Goal: Information Seeking & Learning: Compare options

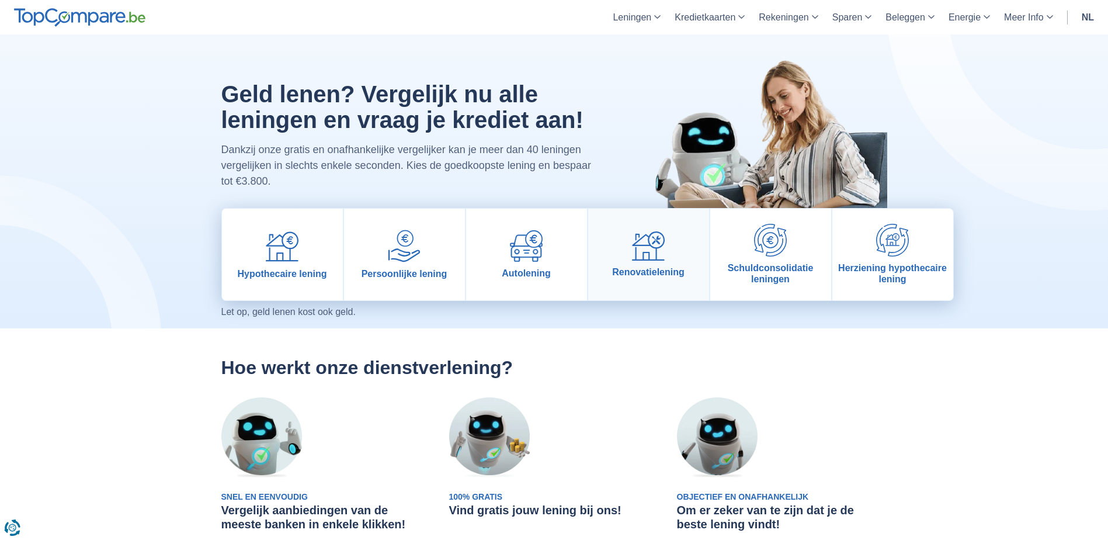
click at [618, 270] on span "Renovatielening" at bounding box center [648, 271] width 72 height 11
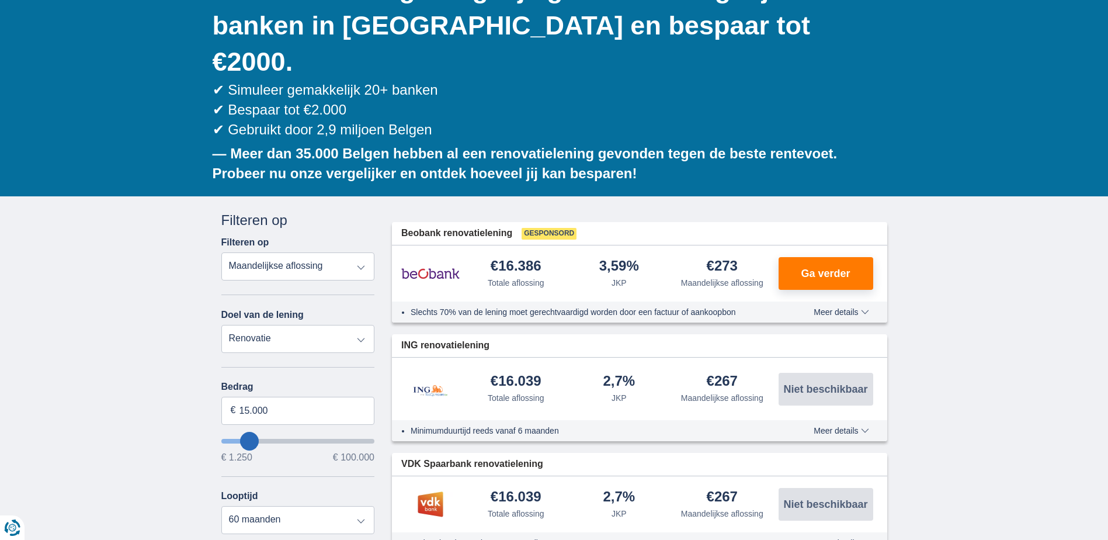
scroll to position [175, 0]
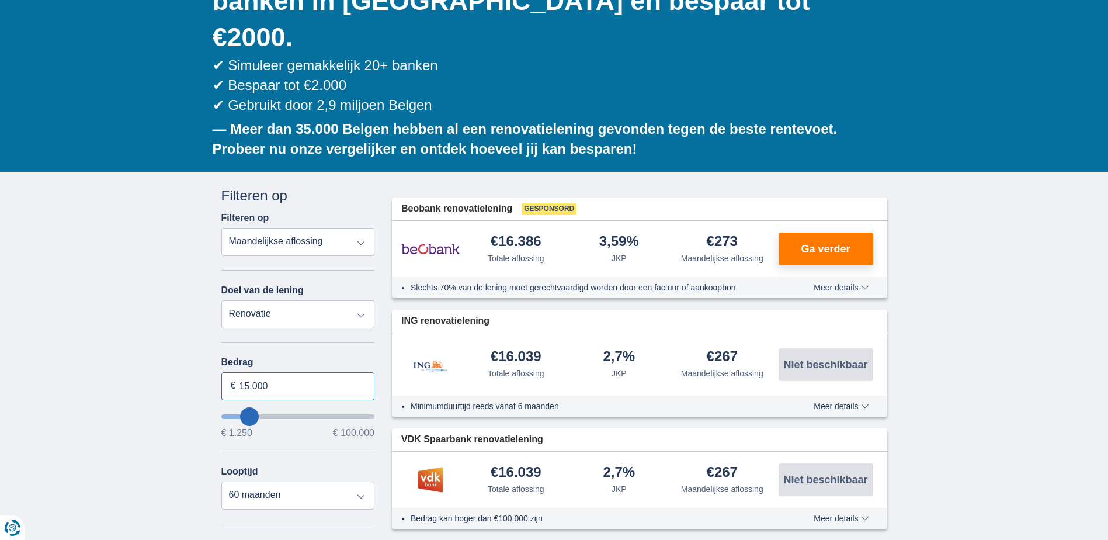
click at [250, 372] on input "15.000" at bounding box center [298, 386] width 154 height 28
drag, startPoint x: 248, startPoint y: 349, endPoint x: 238, endPoint y: 351, distance: 10.0
click at [238, 372] on input "15.000" at bounding box center [298, 386] width 154 height 28
type input "25.000"
type input "25250"
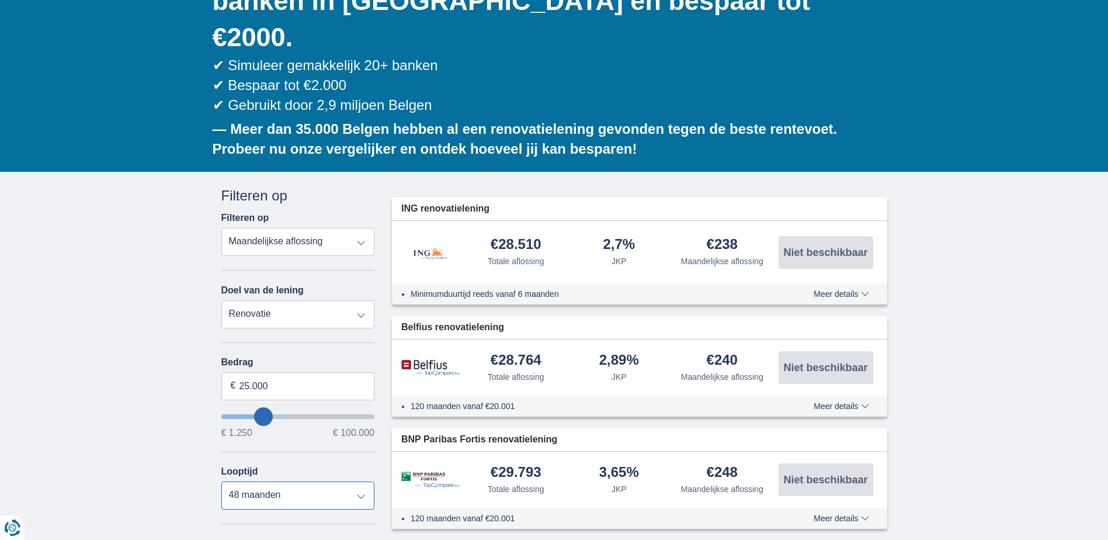
click at [221, 481] on select "12 maanden 18 maanden 24 maanden 30 maanden 36 maanden 42 maanden 48 maanden 60…" at bounding box center [298, 495] width 154 height 28
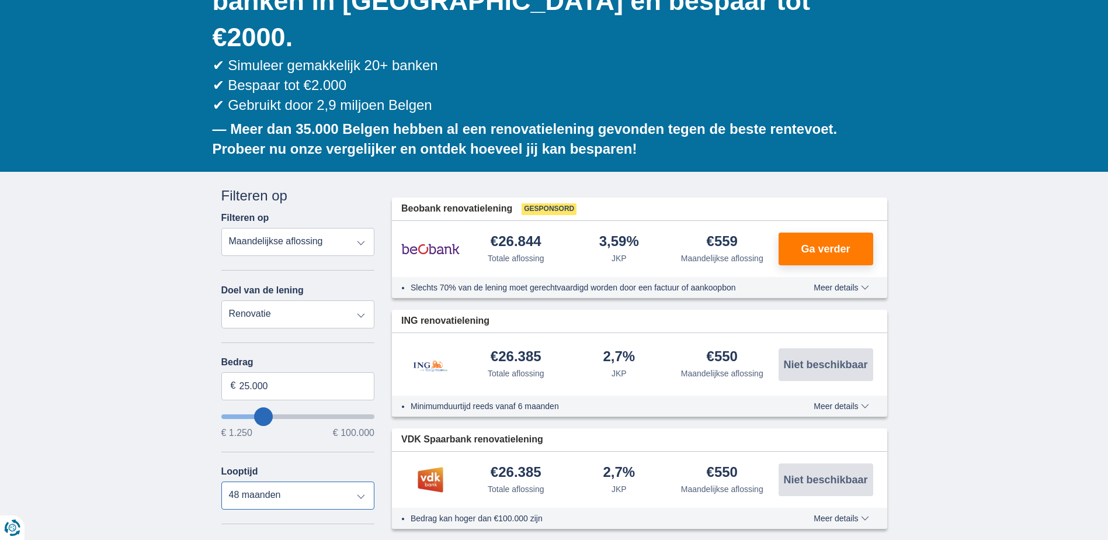
click at [356, 481] on select "12 maanden 18 maanden 24 maanden 30 maanden 36 maanden 42 maanden 48 maanden 60…" at bounding box center [298, 495] width 154 height 28
click at [221, 481] on select "12 maanden 18 maanden 24 maanden 30 maanden 36 maanden 42 maanden 48 maanden 60…" at bounding box center [298, 495] width 154 height 28
click at [358, 481] on select "12 maanden 18 maanden 24 maanden 30 maanden 36 maanden 42 maanden 48 maanden 60…" at bounding box center [298, 495] width 154 height 28
click at [221, 481] on select "12 maanden 18 maanden 24 maanden 30 maanden 36 maanden 42 maanden 48 maanden 60…" at bounding box center [298, 495] width 154 height 28
click at [363, 481] on select "12 maanden 18 maanden 24 maanden 30 maanden 36 maanden 42 maanden 48 maanden 60…" at bounding box center [298, 495] width 154 height 28
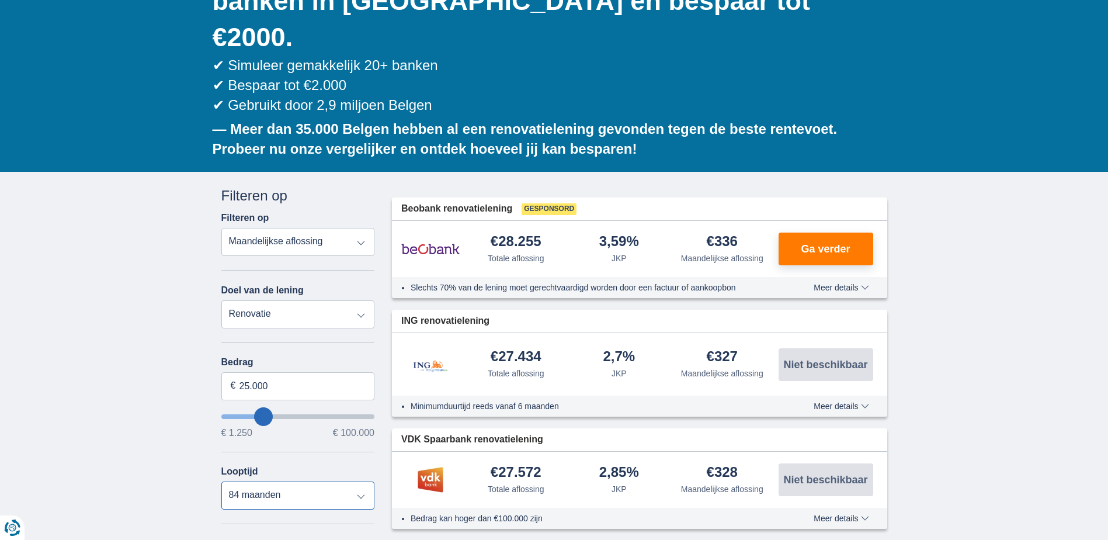
click at [221, 481] on select "12 maanden 18 maanden 24 maanden 30 maanden 36 maanden 42 maanden 48 maanden 60…" at bounding box center [298, 495] width 154 height 28
click at [361, 481] on select "12 maanden 18 maanden 24 maanden 30 maanden 36 maanden 42 maanden 48 maanden 60…" at bounding box center [298, 495] width 154 height 28
click at [221, 481] on select "12 maanden 18 maanden 24 maanden 30 maanden 36 maanden 42 maanden 48 maanden 60…" at bounding box center [298, 495] width 154 height 28
click at [361, 481] on select "12 maanden 18 maanden 24 maanden 30 maanden 36 maanden 42 maanden 48 maanden 60…" at bounding box center [298, 495] width 154 height 28
click at [221, 481] on select "12 maanden 18 maanden 24 maanden 30 maanden 36 maanden 42 maanden 48 maanden 60…" at bounding box center [298, 495] width 154 height 28
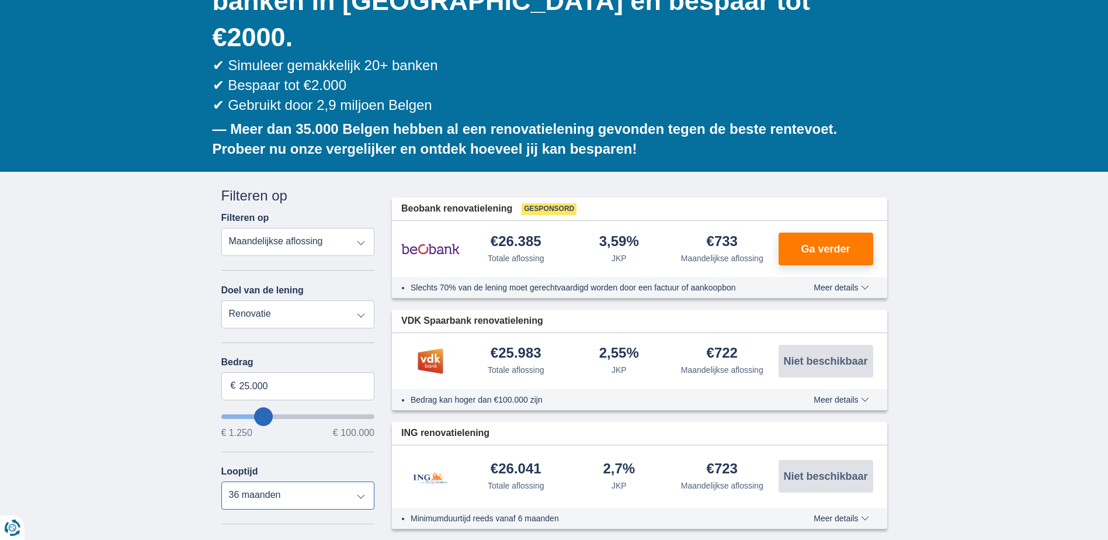
click at [362, 481] on select "12 maanden 18 maanden 24 maanden 30 maanden 36 maanden 42 maanden 48 maanden 60…" at bounding box center [298, 495] width 154 height 28
click at [221, 481] on select "12 maanden 18 maanden 24 maanden 30 maanden 36 maanden 42 maanden 48 maanden 60…" at bounding box center [298, 495] width 154 height 28
click at [361, 481] on select "12 maanden 18 maanden 24 maanden 30 maanden 36 maanden 42 maanden 48 maanden 60…" at bounding box center [298, 495] width 154 height 28
select select "60"
click at [221, 481] on select "12 maanden 18 maanden 24 maanden 30 maanden 36 maanden 42 maanden 48 maanden 60…" at bounding box center [298, 495] width 154 height 28
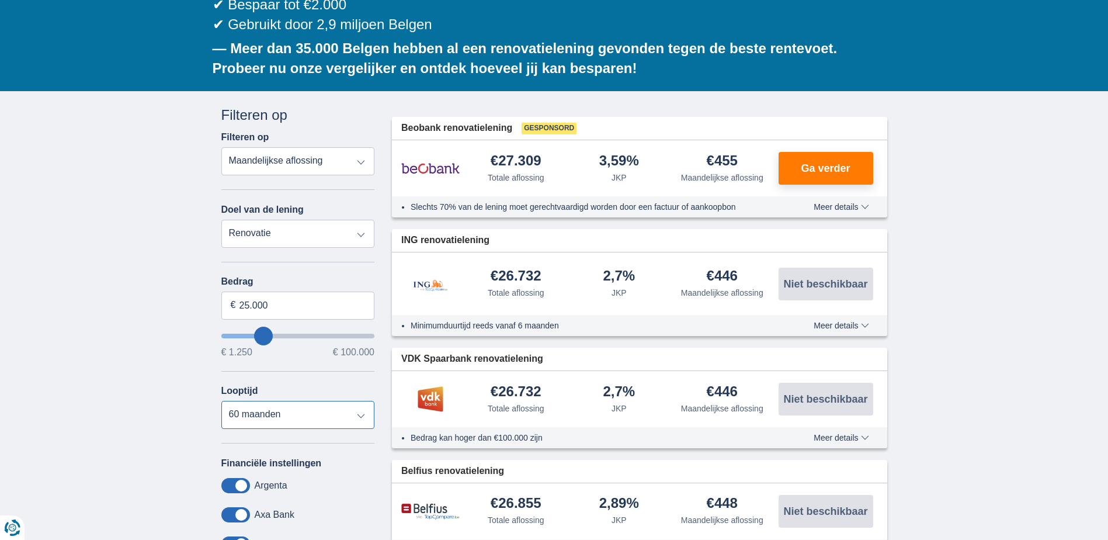
scroll to position [234, 0]
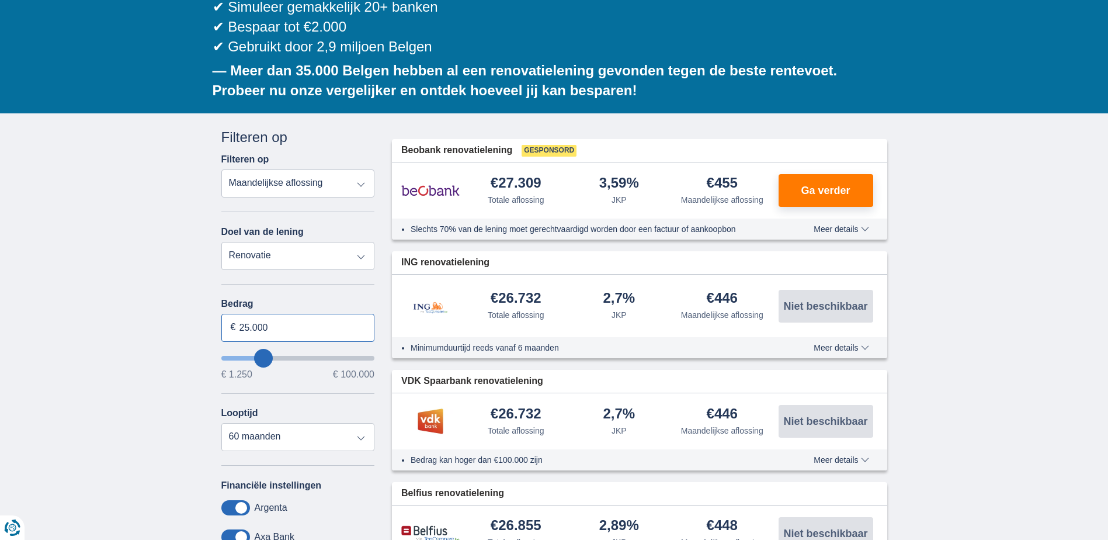
drag, startPoint x: 272, startPoint y: 288, endPoint x: 214, endPoint y: 287, distance: 57.8
click at [214, 287] on div "Annuleren Filters Filteren op Filteren op Totale aflossing JKP Maandelijkse afl…" at bounding box center [298, 405] width 171 height 556
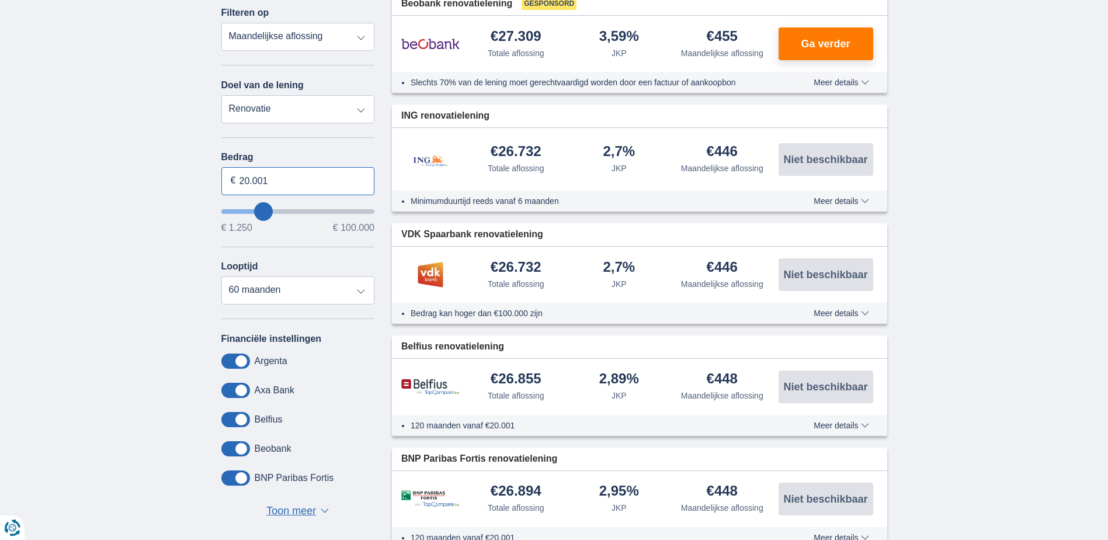
scroll to position [409, 0]
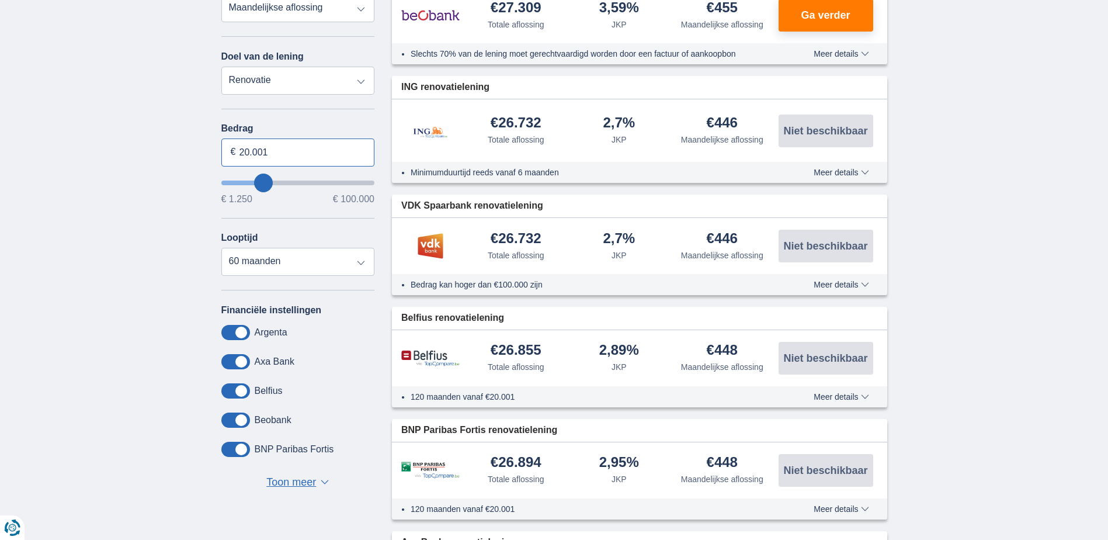
type input "20.001"
type input "20250"
select select "120"
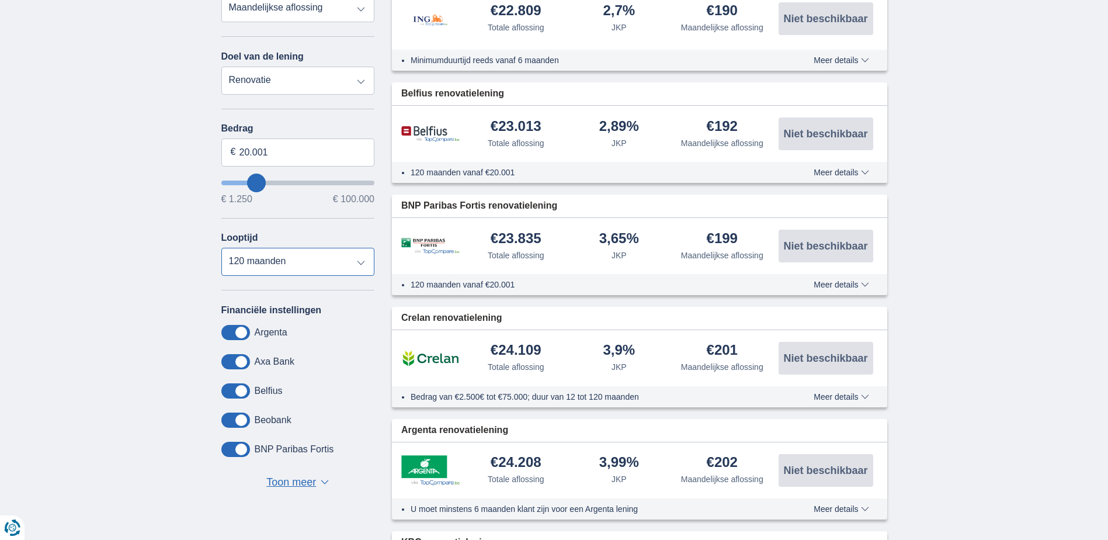
click at [221, 248] on select "12 maanden 18 maanden 24 maanden 30 maanden 36 maanden 42 maanden 48 maanden 60…" at bounding box center [298, 262] width 154 height 28
click at [225, 354] on span at bounding box center [235, 361] width 29 height 15
click at [0, 0] on input "checkbox" at bounding box center [0, 0] width 0 height 0
click at [225, 383] on span at bounding box center [235, 390] width 29 height 15
click at [0, 0] on input "checkbox" at bounding box center [0, 0] width 0 height 0
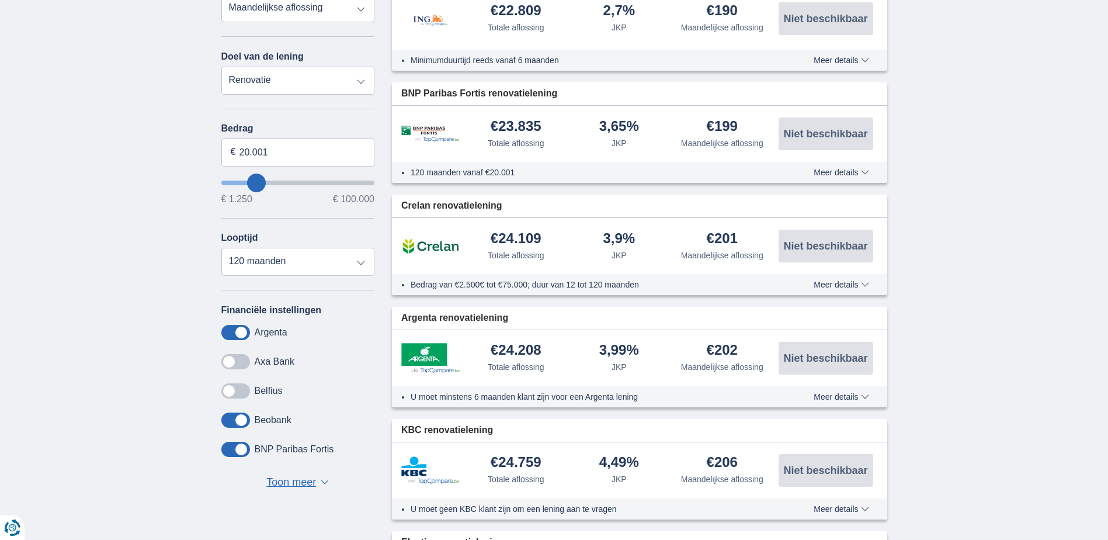
click at [227, 412] on span at bounding box center [235, 419] width 29 height 15
click at [0, 0] on input "checkbox" at bounding box center [0, 0] width 0 height 0
click at [283, 475] on span "Toon meer" at bounding box center [291, 482] width 50 height 15
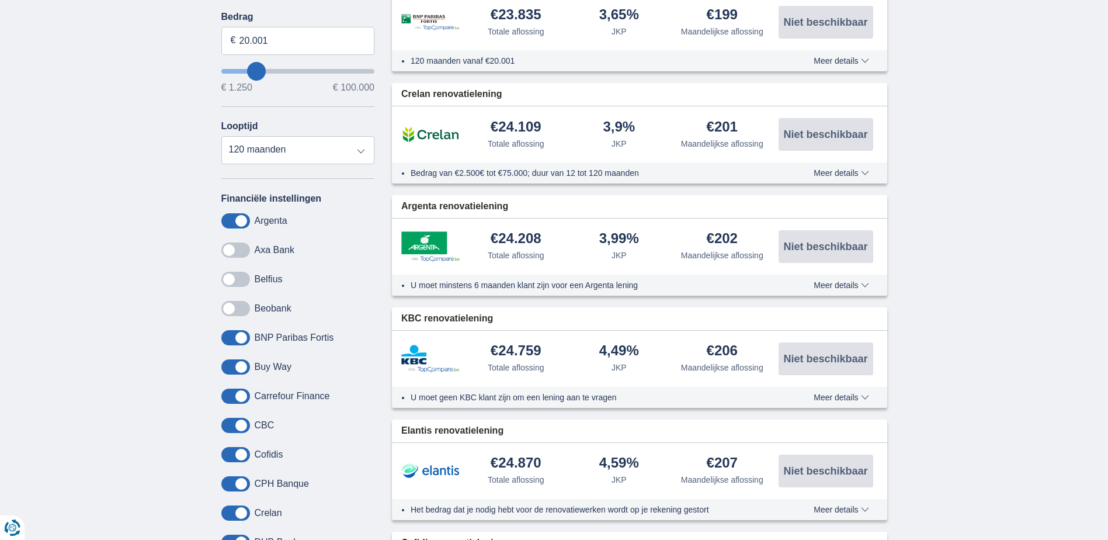
scroll to position [526, 0]
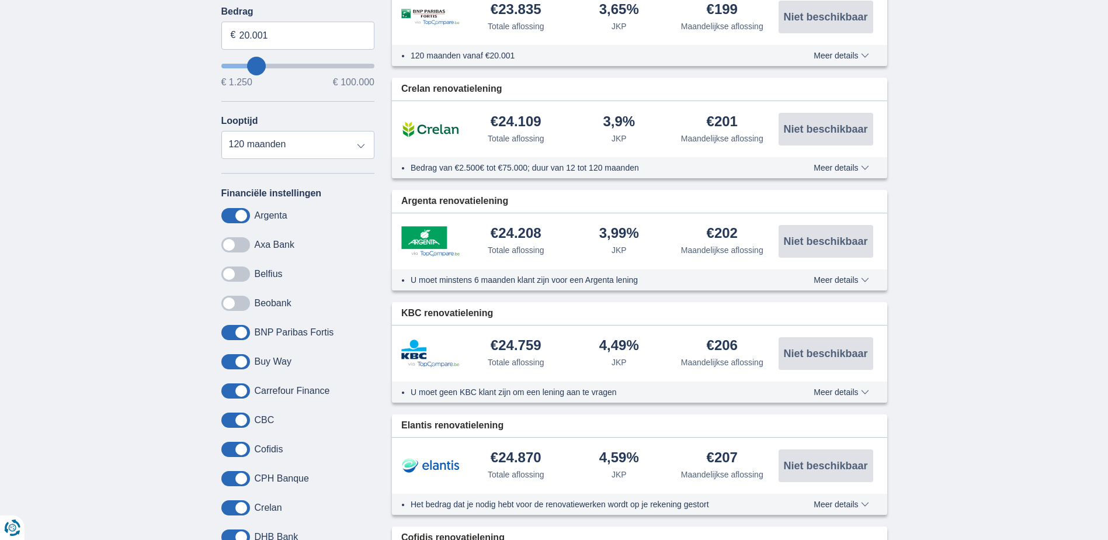
click at [226, 354] on span at bounding box center [235, 361] width 29 height 15
click at [0, 0] on input "checkbox" at bounding box center [0, 0] width 0 height 0
click at [224, 383] on span at bounding box center [235, 390] width 29 height 15
click at [0, 0] on input "checkbox" at bounding box center [0, 0] width 0 height 0
click at [231, 412] on span at bounding box center [235, 419] width 29 height 15
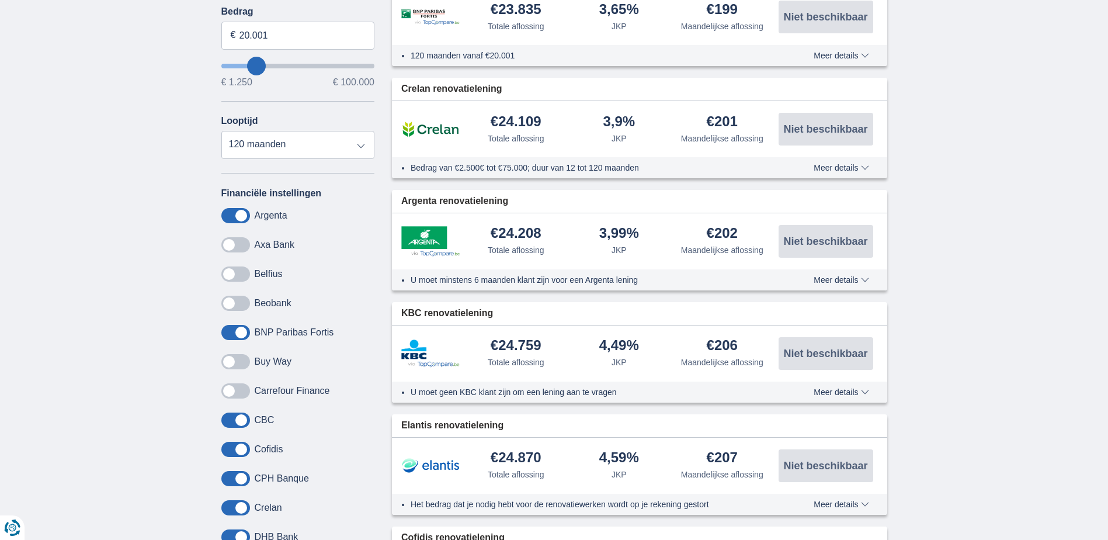
click at [0, 0] on input "checkbox" at bounding box center [0, 0] width 0 height 0
click at [231, 442] on span at bounding box center [235, 449] width 29 height 15
click at [0, 0] on input "checkbox" at bounding box center [0, 0] width 0 height 0
click at [225, 471] on span at bounding box center [235, 478] width 29 height 15
click at [0, 0] on input "checkbox" at bounding box center [0, 0] width 0 height 0
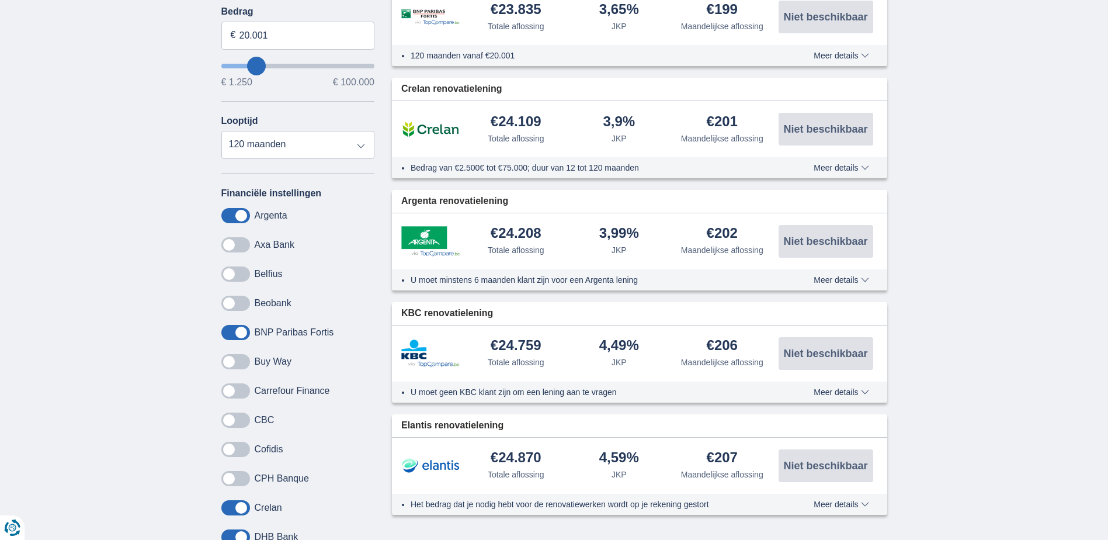
click at [225, 500] on span at bounding box center [235, 507] width 29 height 15
click at [0, 0] on input "checkbox" at bounding box center [0, 0] width 0 height 0
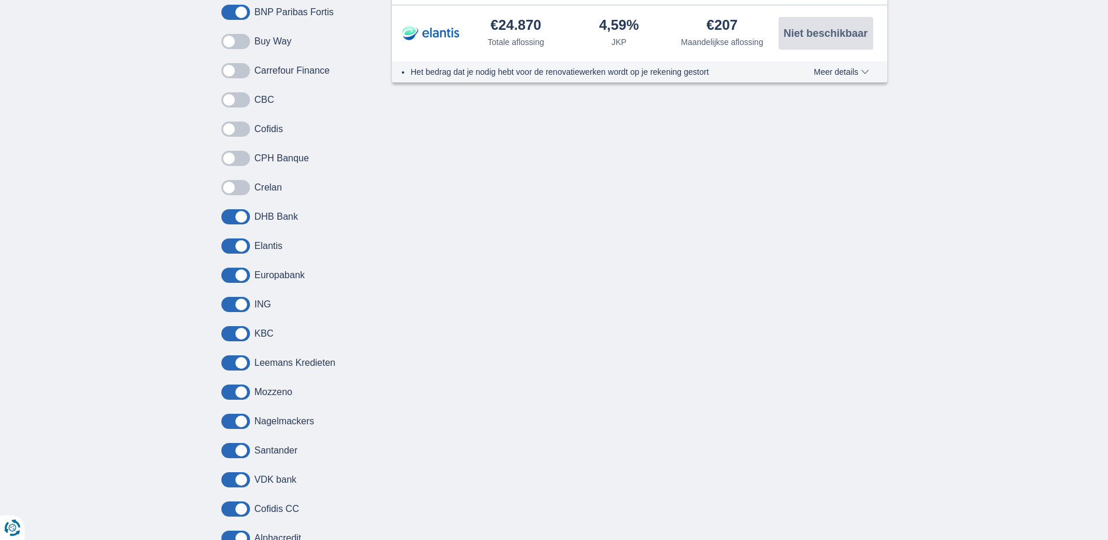
scroll to position [876, 0]
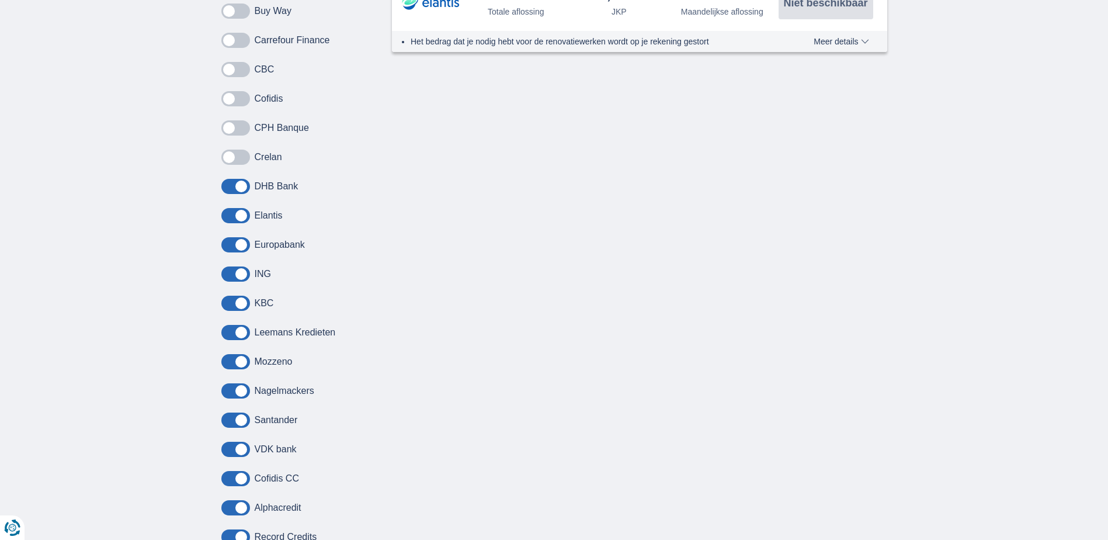
click at [228, 179] on span at bounding box center [235, 186] width 29 height 15
click at [0, 0] on input "checkbox" at bounding box center [0, 0] width 0 height 0
click at [226, 208] on span at bounding box center [235, 215] width 29 height 15
click at [0, 0] on input "checkbox" at bounding box center [0, 0] width 0 height 0
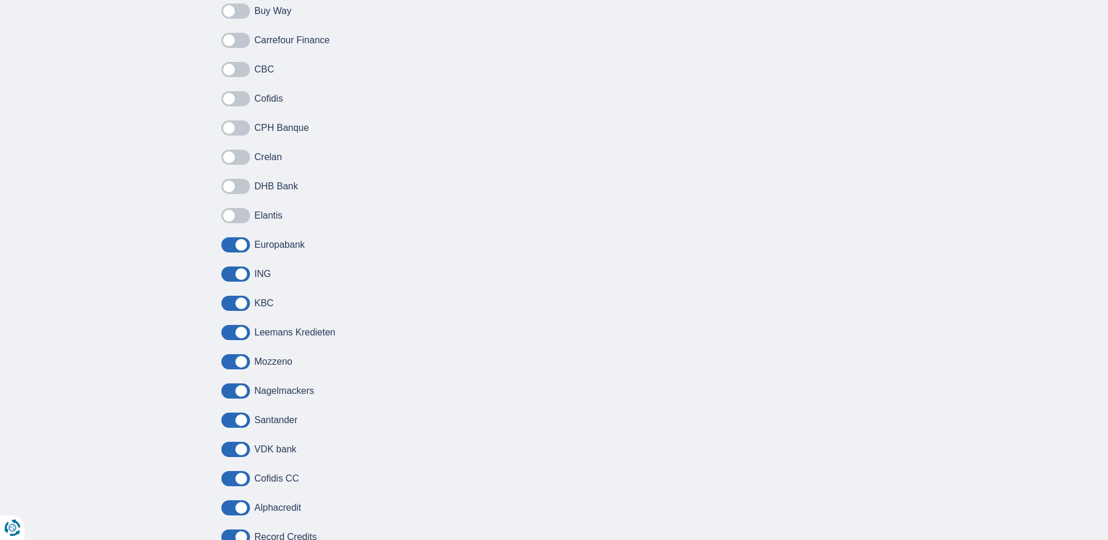
click at [234, 237] on span at bounding box center [235, 244] width 29 height 15
click at [0, 0] on input "checkbox" at bounding box center [0, 0] width 0 height 0
click at [228, 325] on span at bounding box center [235, 332] width 29 height 15
click at [0, 0] on input "checkbox" at bounding box center [0, 0] width 0 height 0
click at [227, 354] on span at bounding box center [235, 361] width 29 height 15
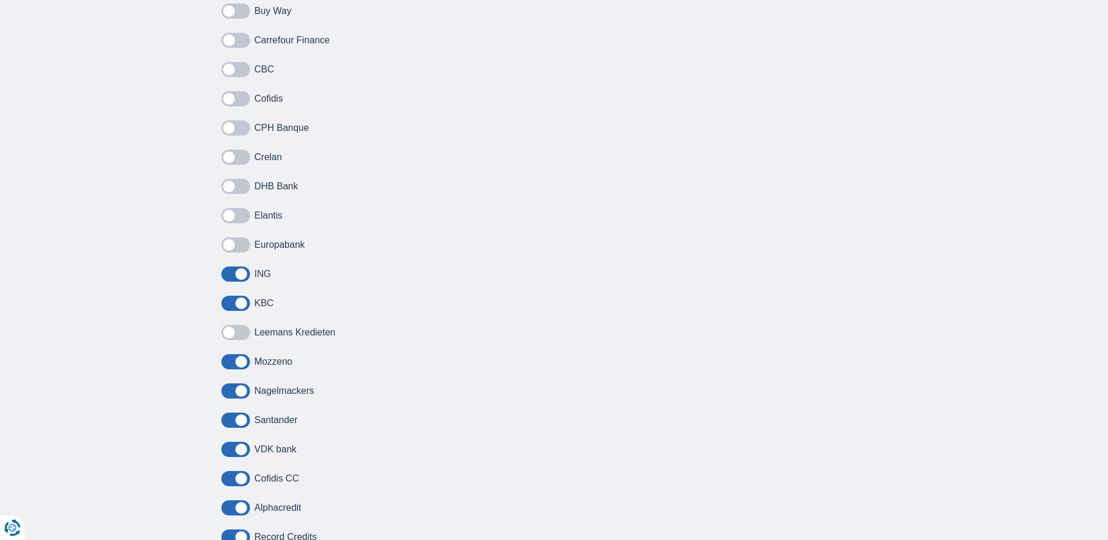
click at [0, 0] on input "checkbox" at bounding box center [0, 0] width 0 height 0
click at [231, 383] on span at bounding box center [235, 390] width 29 height 15
click at [0, 0] on input "checkbox" at bounding box center [0, 0] width 0 height 0
click at [227, 412] on span at bounding box center [235, 419] width 29 height 15
click at [0, 0] on input "checkbox" at bounding box center [0, 0] width 0 height 0
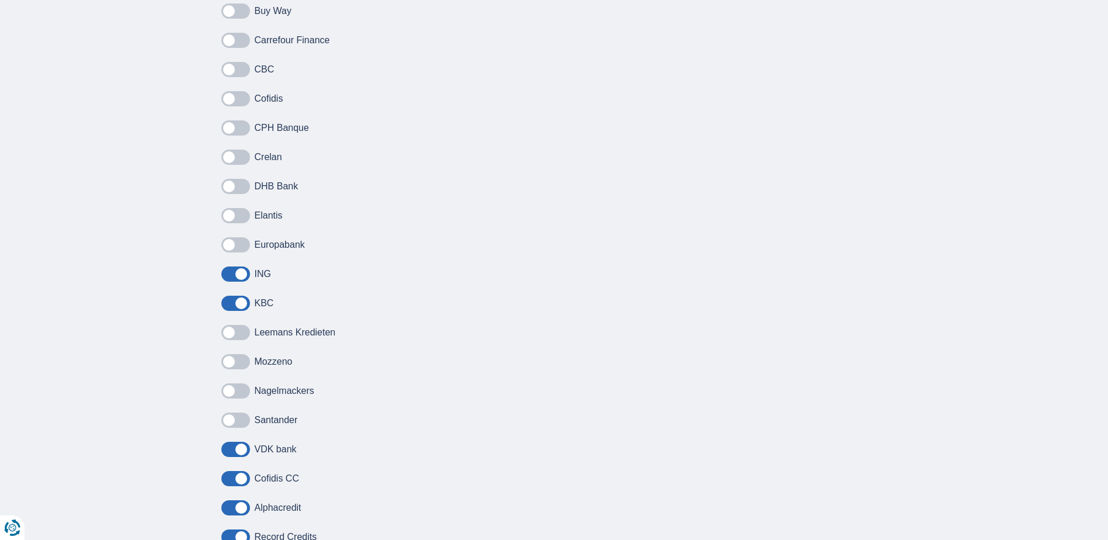
click at [224, 442] on span at bounding box center [235, 449] width 29 height 15
click at [0, 0] on input "checkbox" at bounding box center [0, 0] width 0 height 0
click at [228, 471] on span at bounding box center [235, 478] width 29 height 15
click at [0, 0] on input "checkbox" at bounding box center [0, 0] width 0 height 0
click at [235, 500] on span at bounding box center [235, 507] width 29 height 15
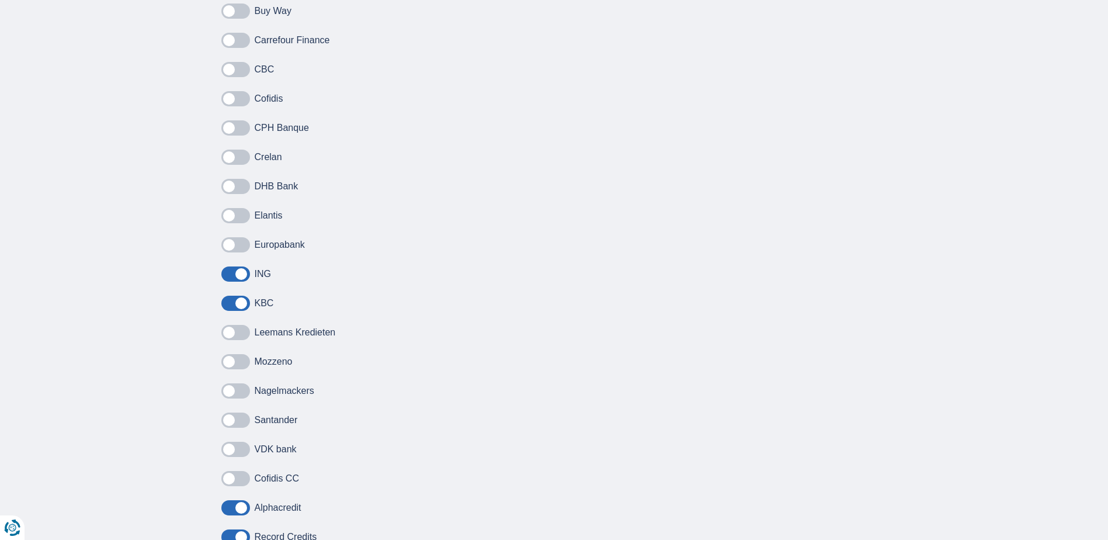
click at [0, 0] on input "checkbox" at bounding box center [0, 0] width 0 height 0
click at [233, 529] on span at bounding box center [235, 536] width 29 height 15
click at [0, 0] on input "checkbox" at bounding box center [0, 0] width 0 height 0
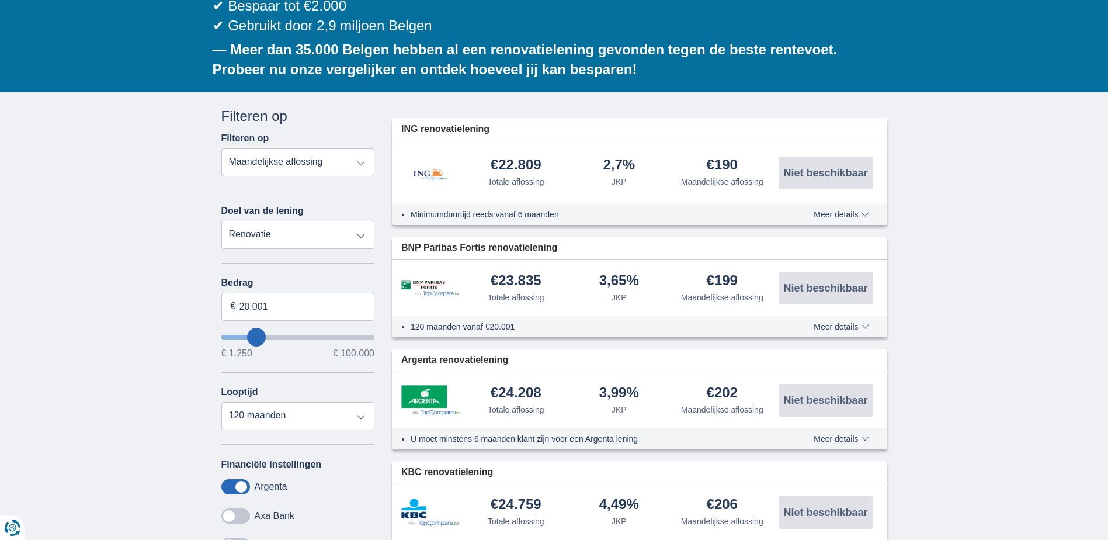
scroll to position [234, 0]
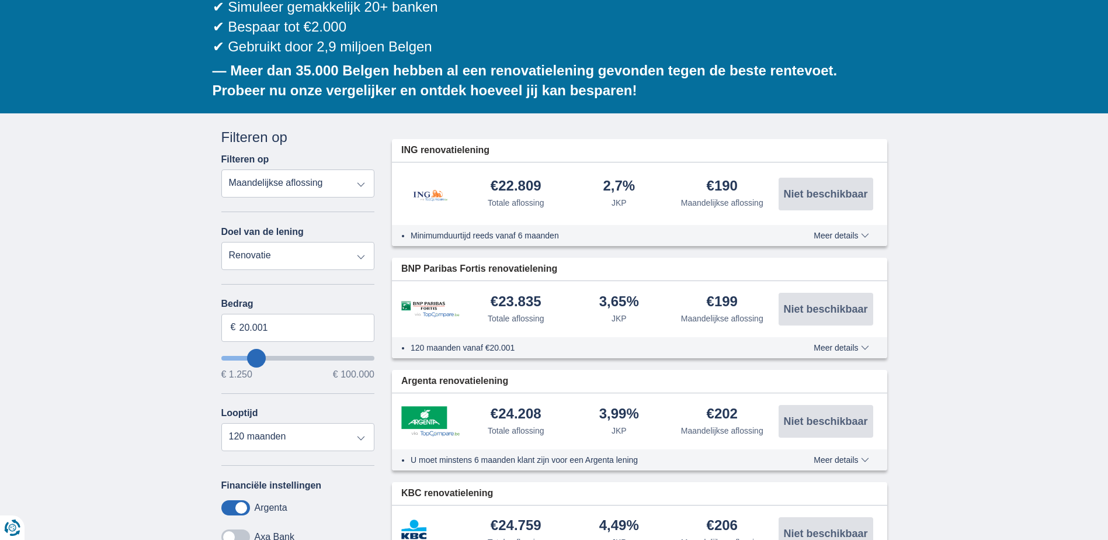
type input "19.250"
type input "19250"
select select "84"
type input "21250"
type input "21.250"
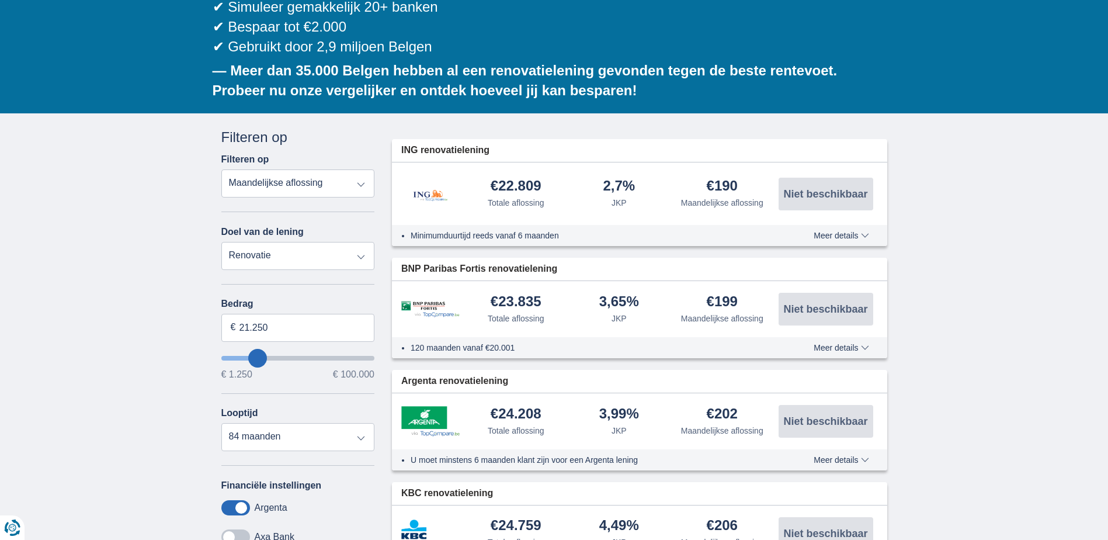
select select "120"
type input "35.250"
type input "35250"
click at [277, 356] on input "wantToBorrow" at bounding box center [298, 358] width 154 height 5
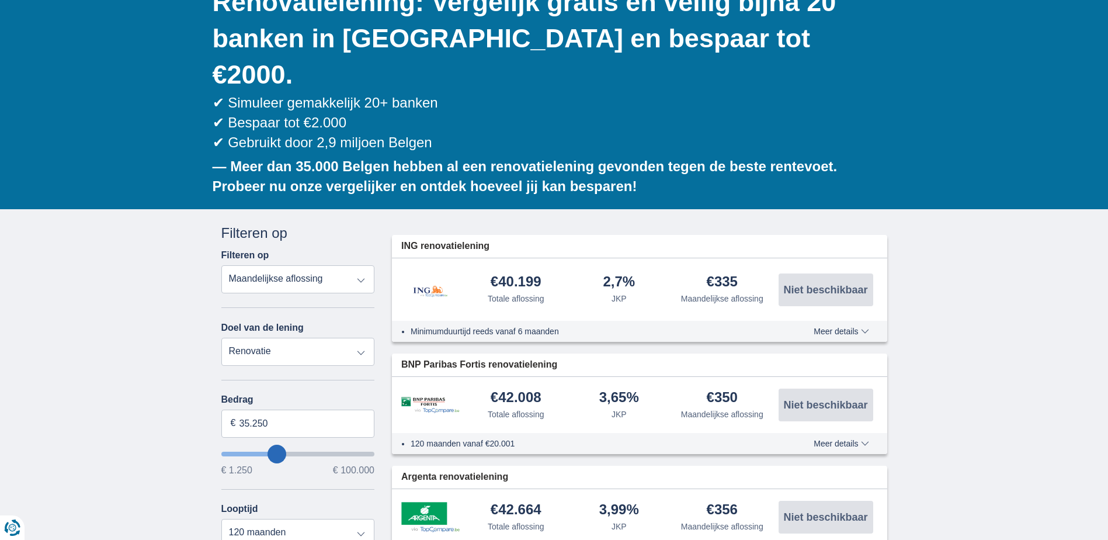
scroll to position [175, 0]
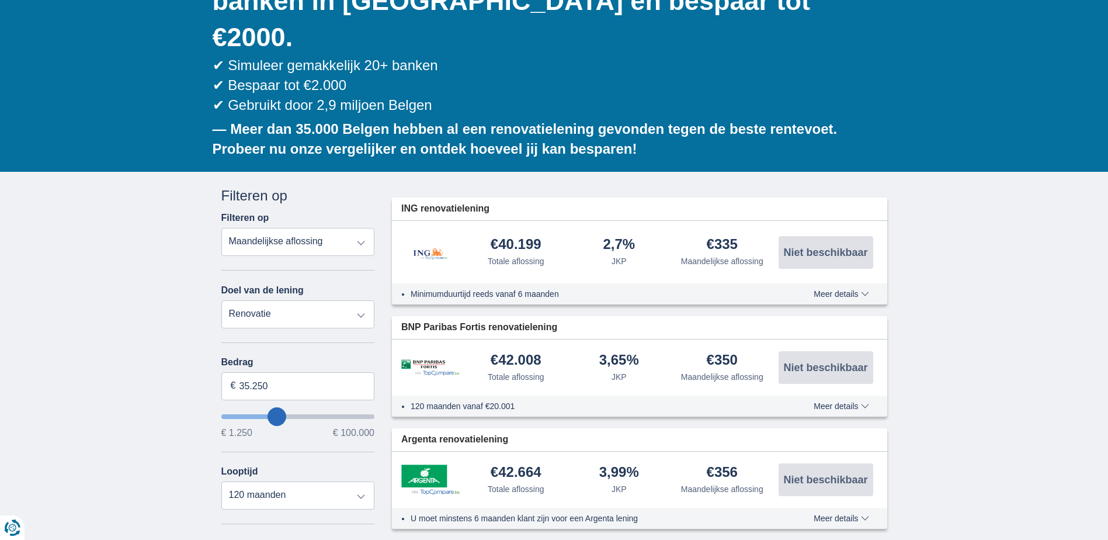
type input "24.250"
type input "24250"
click at [262, 414] on input "wantToBorrow" at bounding box center [298, 416] width 154 height 5
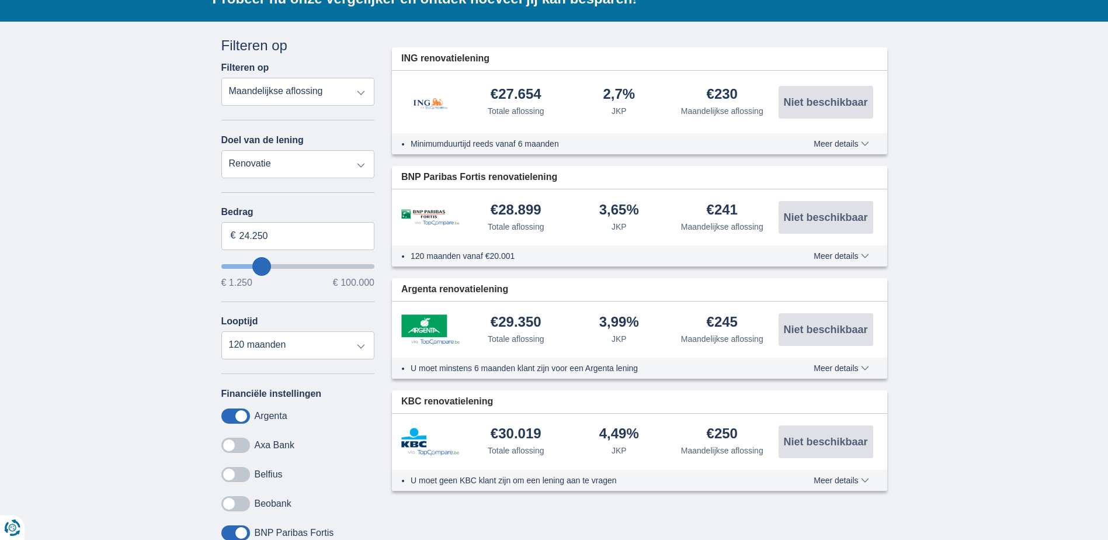
scroll to position [351, 0]
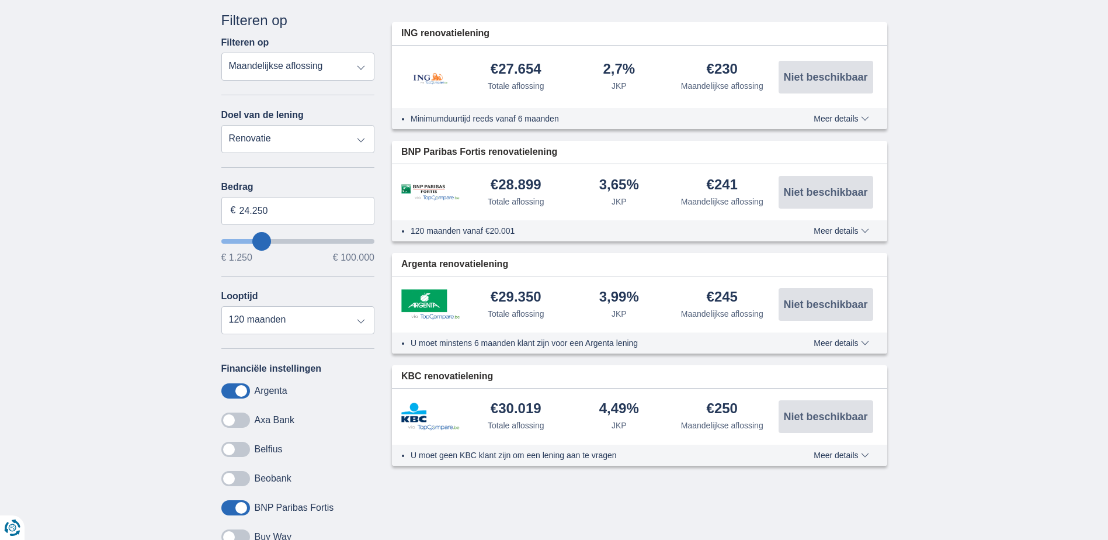
click at [864, 227] on span "Meer details" at bounding box center [841, 231] width 55 height 8
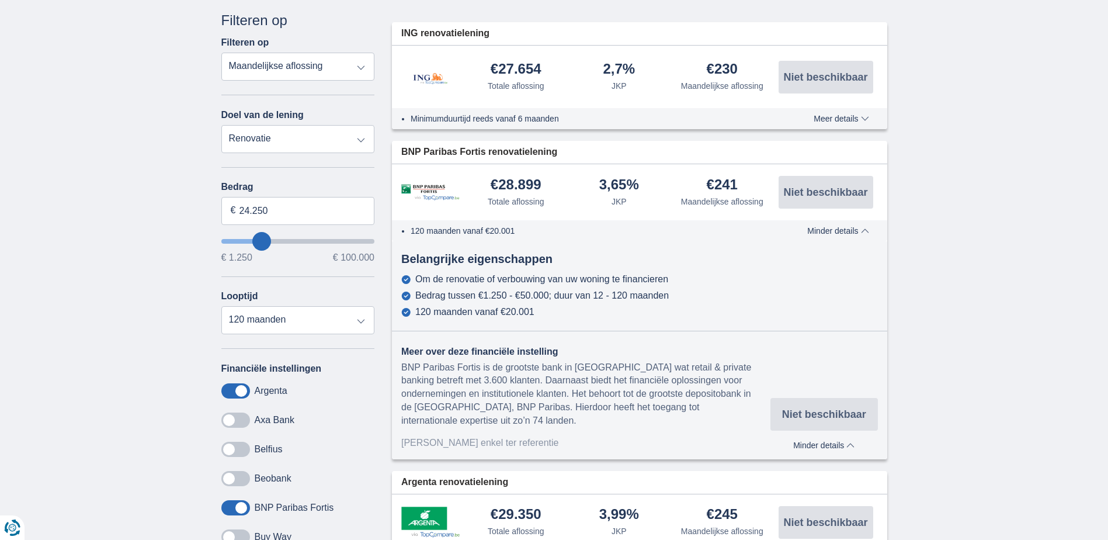
click at [718, 178] on div "€241" at bounding box center [722, 186] width 31 height 16
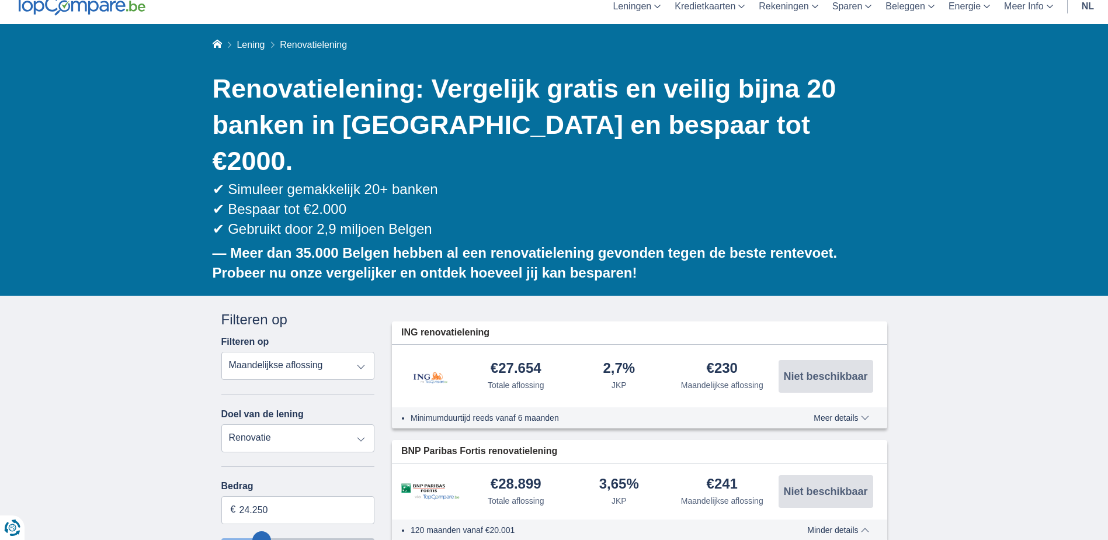
scroll to position [0, 0]
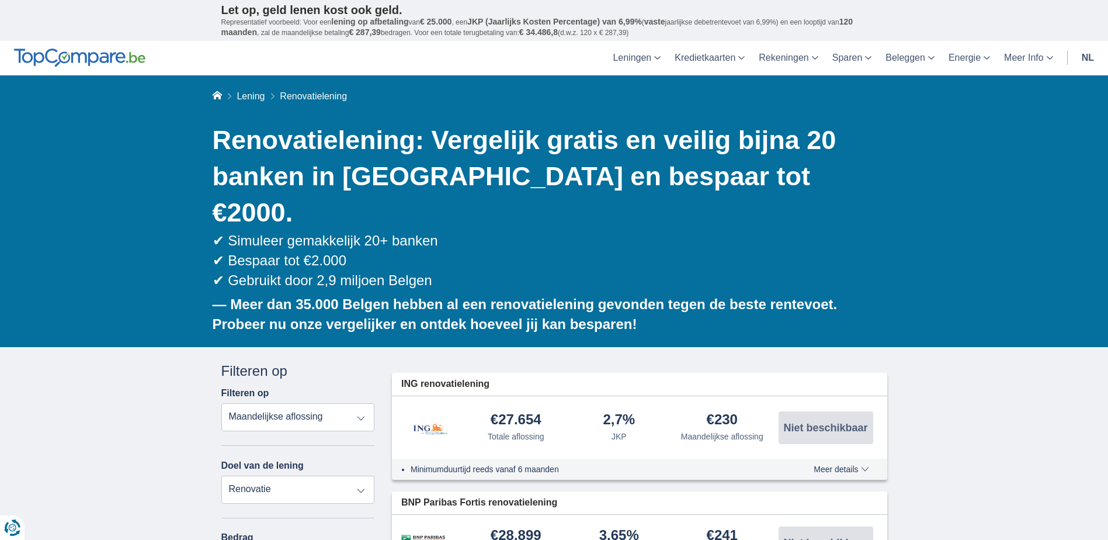
click at [840, 465] on span "Meer details" at bounding box center [841, 469] width 55 height 8
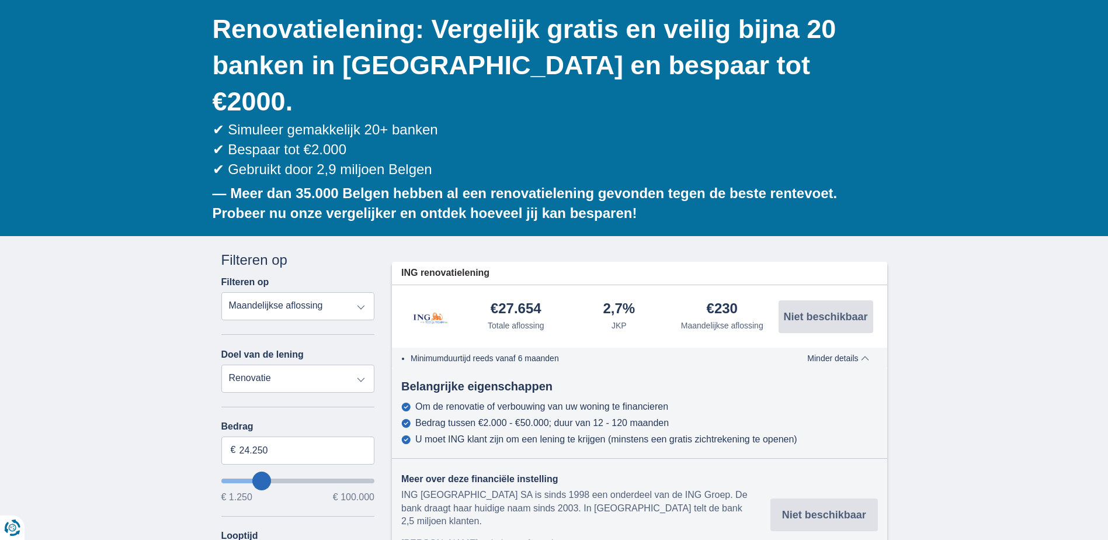
scroll to position [175, 0]
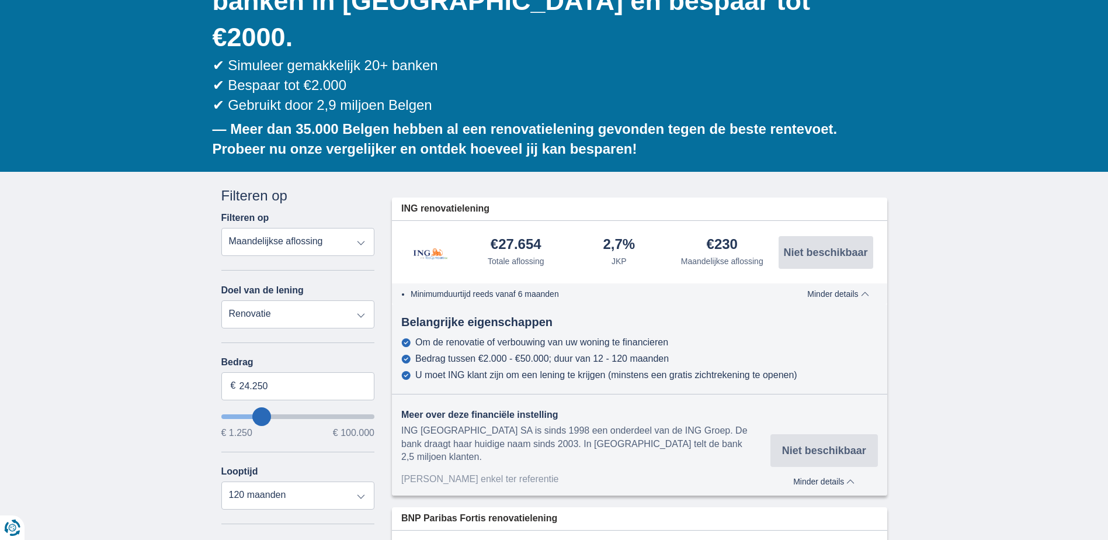
click at [867, 290] on span "Minder details" at bounding box center [837, 294] width 61 height 8
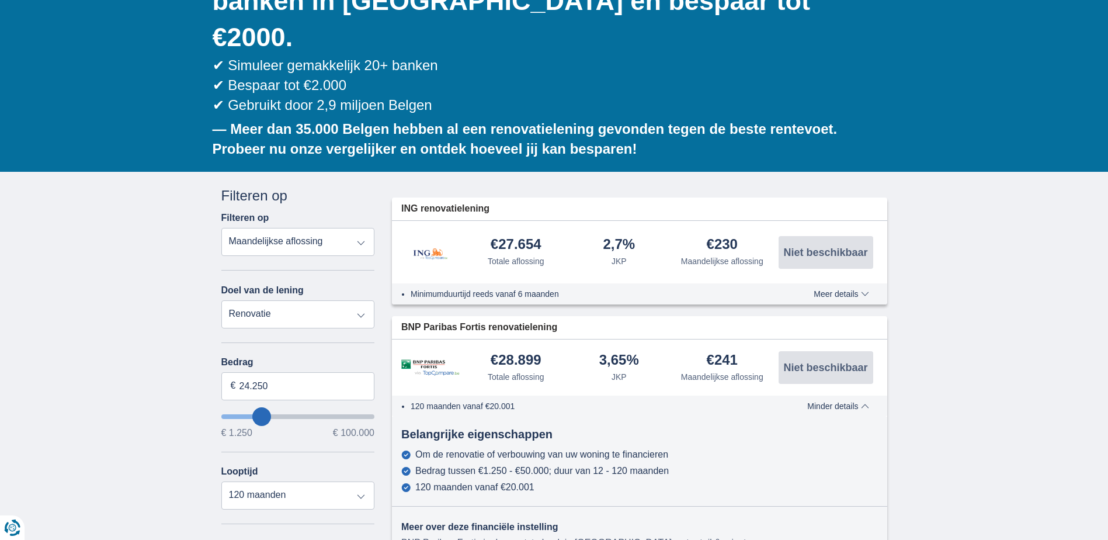
click at [862, 402] on span "Minder details" at bounding box center [837, 406] width 61 height 8
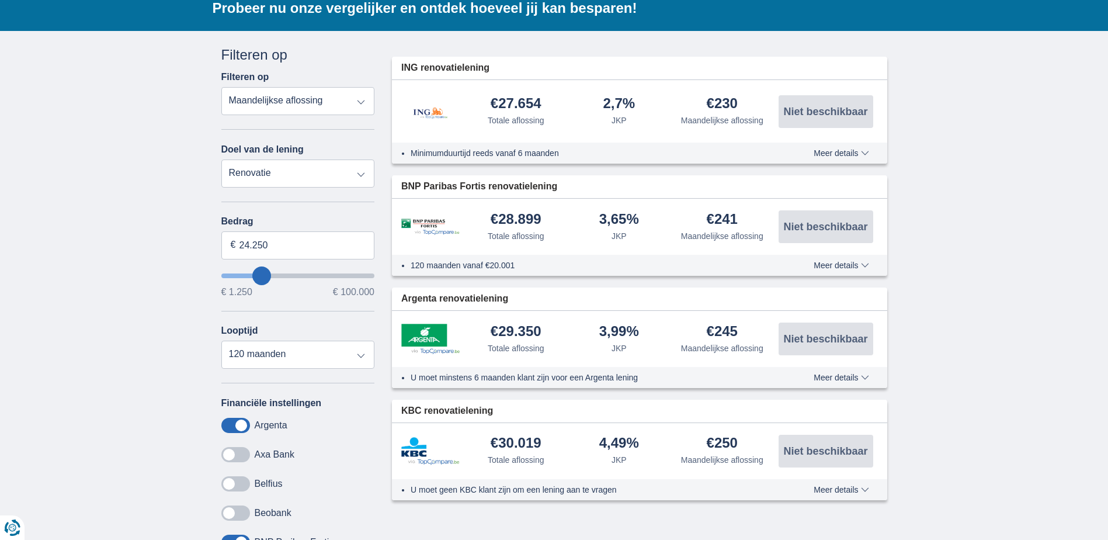
scroll to position [292, 0]
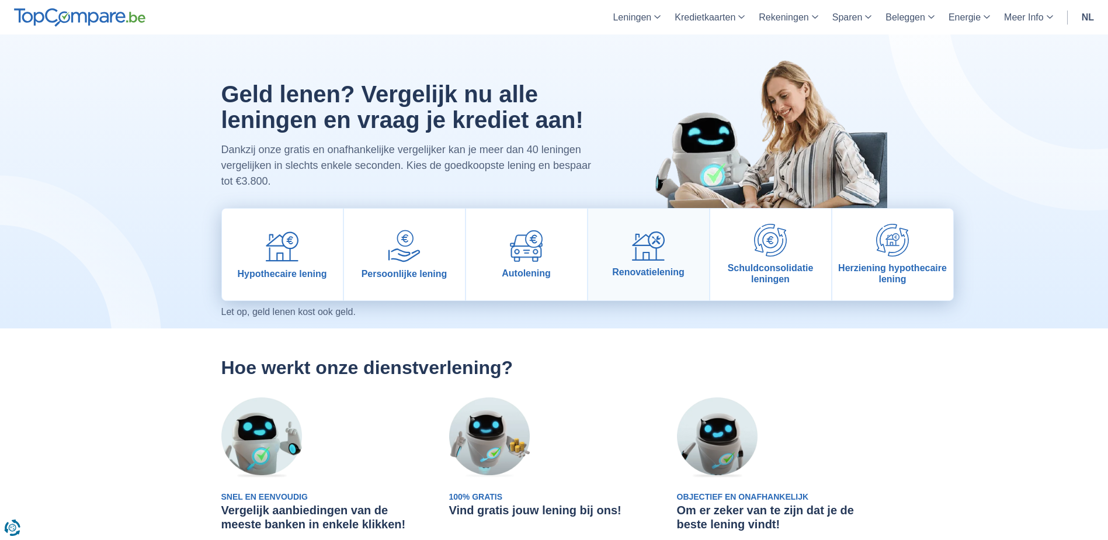
click at [642, 235] on img at bounding box center [648, 246] width 33 height 30
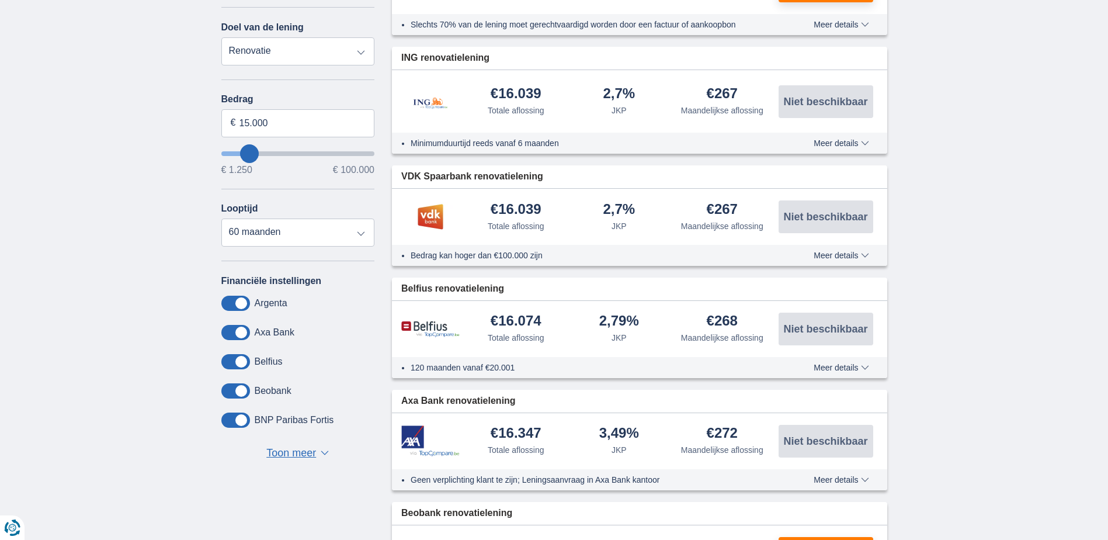
scroll to position [467, 0]
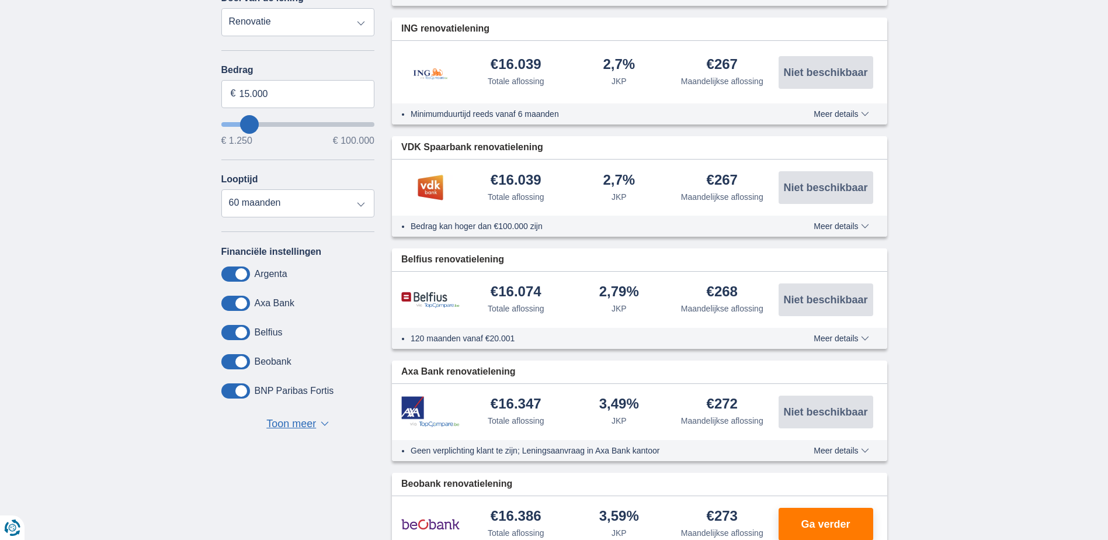
click at [234, 296] on span at bounding box center [235, 303] width 29 height 15
click at [0, 0] on input "checkbox" at bounding box center [0, 0] width 0 height 0
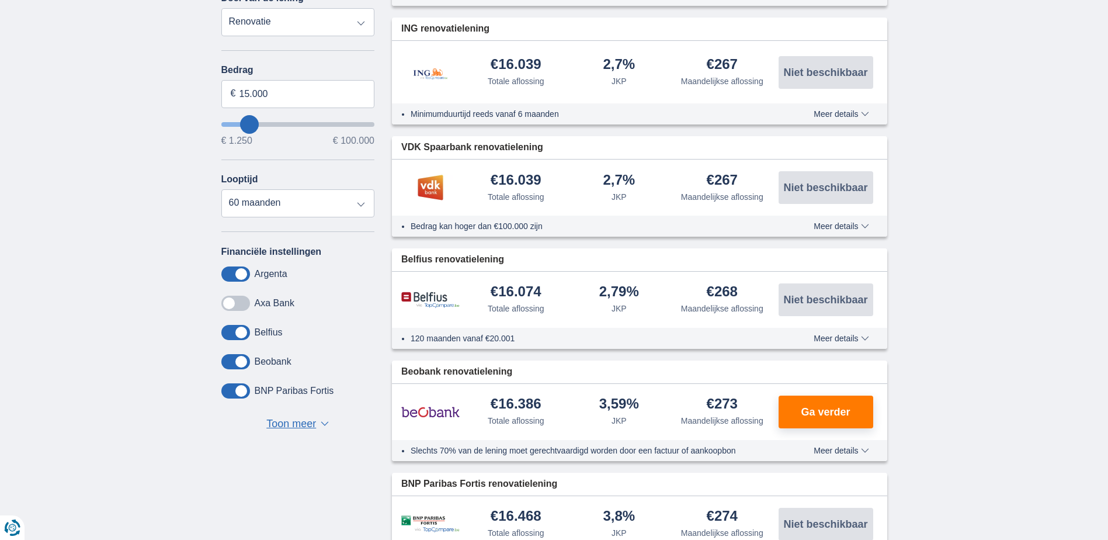
click at [231, 325] on span at bounding box center [235, 332] width 29 height 15
click at [0, 0] on input "checkbox" at bounding box center [0, 0] width 0 height 0
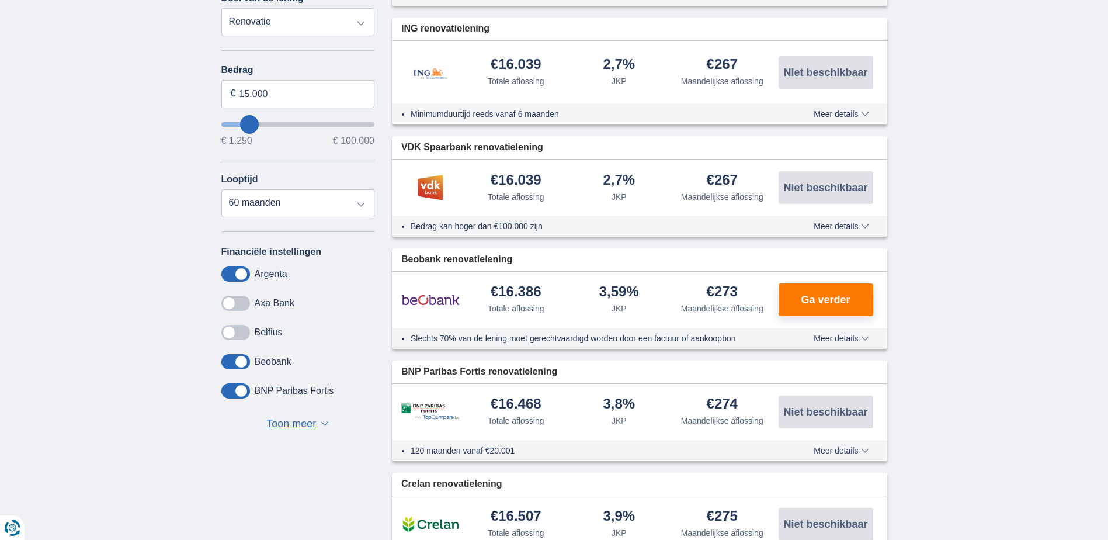
click at [233, 354] on span at bounding box center [235, 361] width 29 height 15
click at [0, 0] on input "checkbox" at bounding box center [0, 0] width 0 height 0
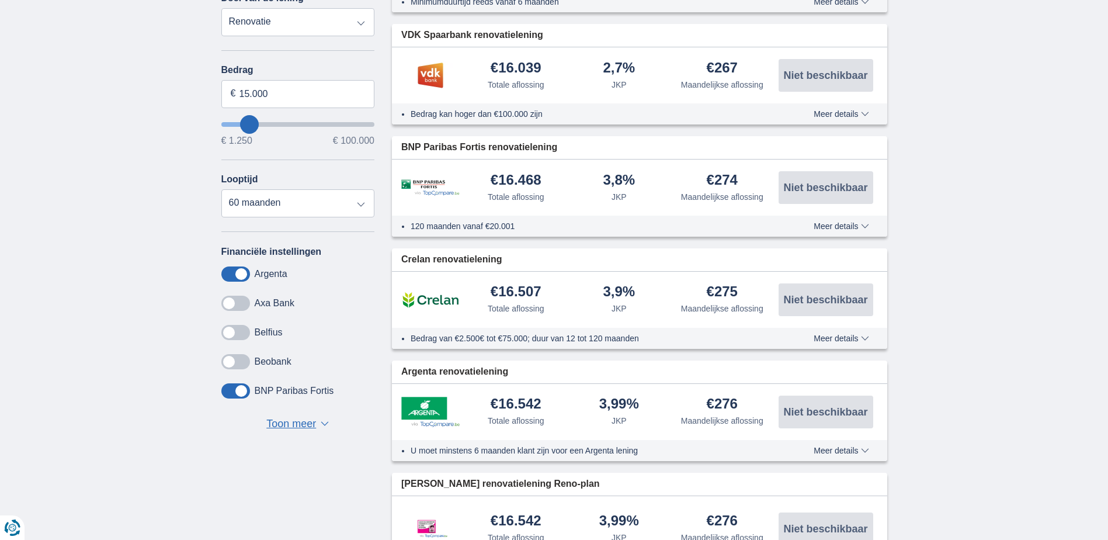
click at [313, 417] on span "Toon meer" at bounding box center [291, 424] width 50 height 15
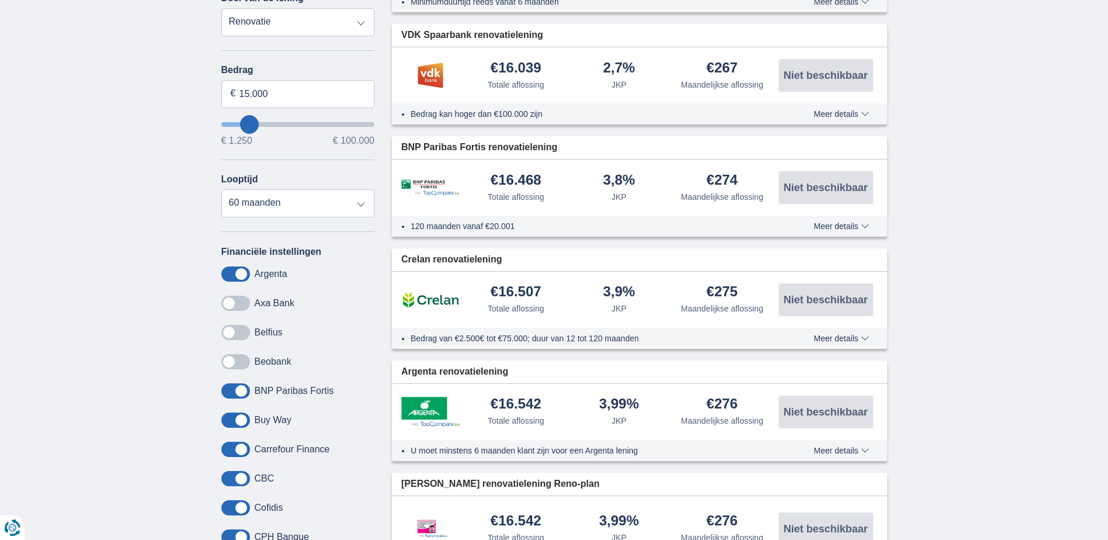
click at [227, 412] on span at bounding box center [235, 419] width 29 height 15
click at [0, 0] on input "checkbox" at bounding box center [0, 0] width 0 height 0
click at [228, 442] on span at bounding box center [235, 449] width 29 height 15
click at [0, 0] on input "checkbox" at bounding box center [0, 0] width 0 height 0
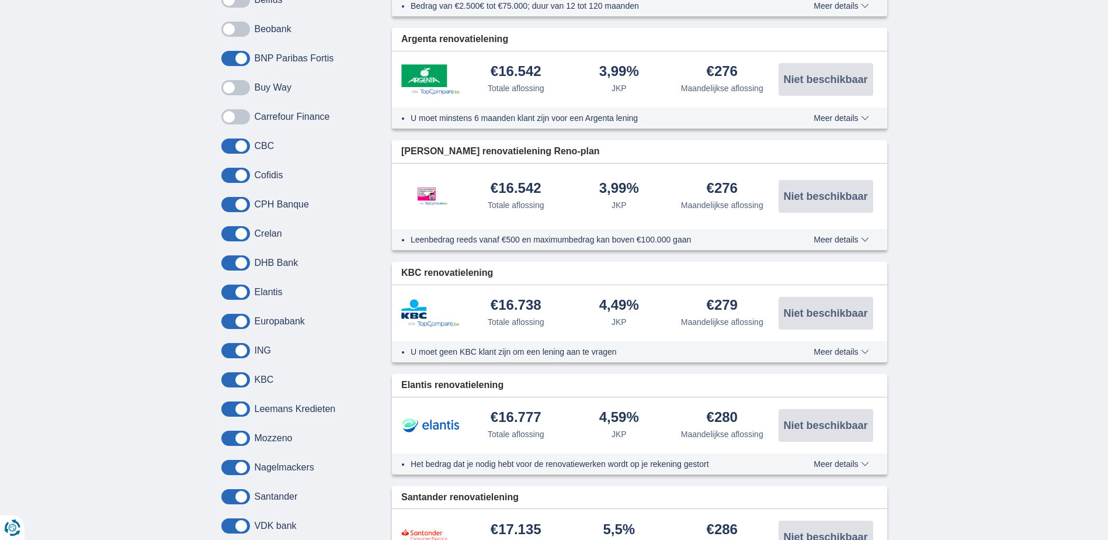
scroll to position [818, 0]
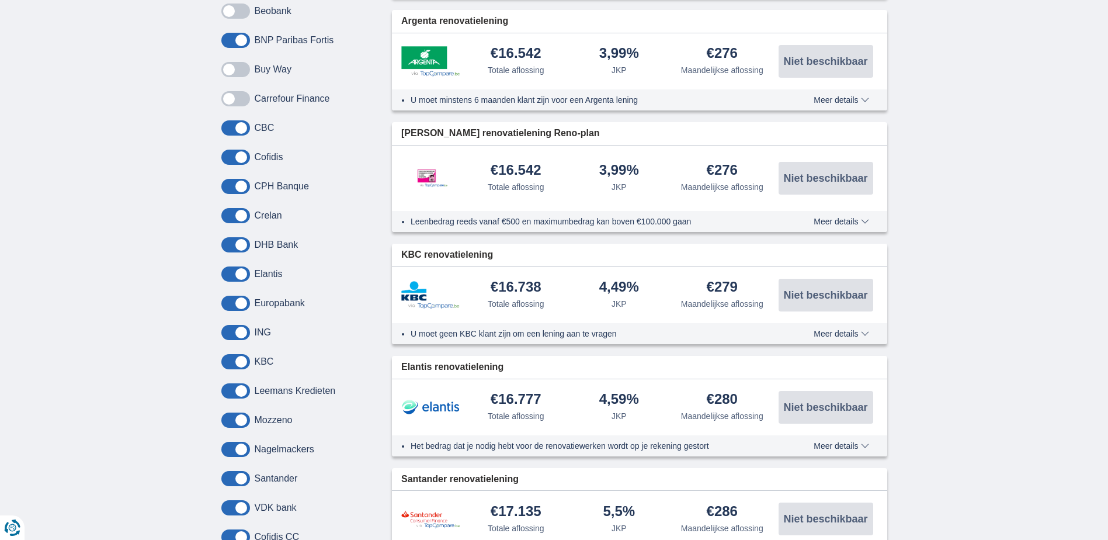
click at [230, 120] on span at bounding box center [235, 127] width 29 height 15
click at [0, 0] on input "checkbox" at bounding box center [0, 0] width 0 height 0
click at [233, 150] on span at bounding box center [235, 157] width 29 height 15
click at [0, 0] on input "checkbox" at bounding box center [0, 0] width 0 height 0
click at [225, 179] on span at bounding box center [235, 186] width 29 height 15
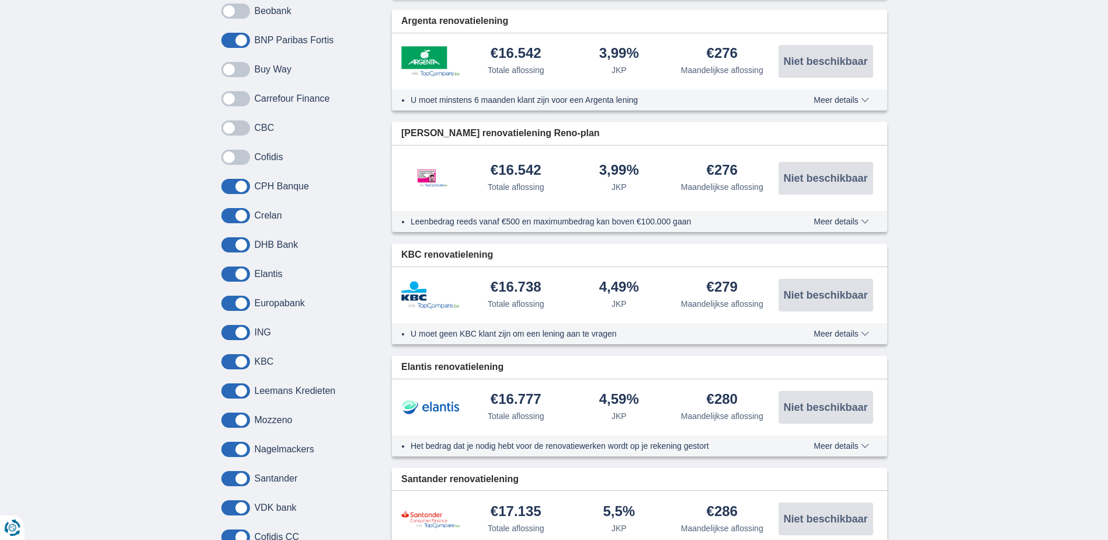
click at [0, 0] on input "checkbox" at bounding box center [0, 0] width 0 height 0
click at [231, 208] on span at bounding box center [235, 215] width 29 height 15
click at [0, 0] on input "checkbox" at bounding box center [0, 0] width 0 height 0
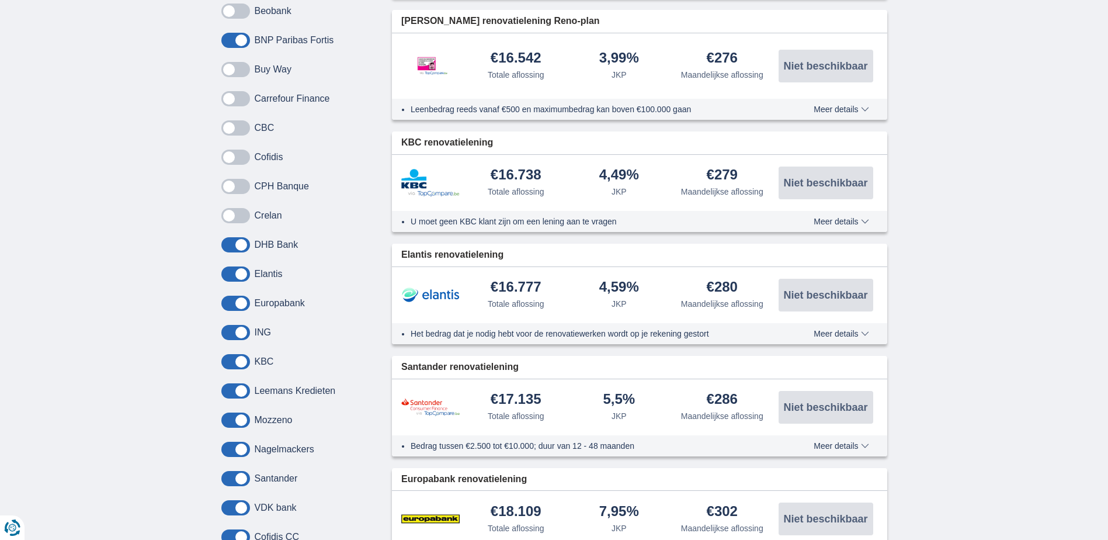
click at [240, 208] on span at bounding box center [235, 215] width 29 height 15
click at [0, 0] on input "checkbox" at bounding box center [0, 0] width 0 height 0
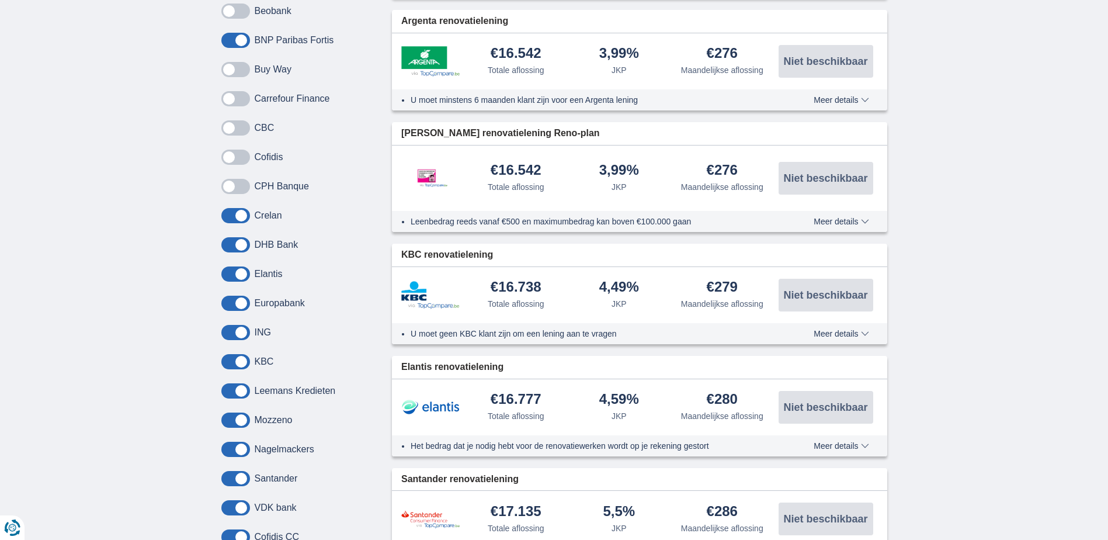
click at [233, 237] on span at bounding box center [235, 244] width 29 height 15
click at [0, 0] on input "checkbox" at bounding box center [0, 0] width 0 height 0
click at [231, 266] on span at bounding box center [235, 273] width 29 height 15
click at [0, 0] on input "checkbox" at bounding box center [0, 0] width 0 height 0
click at [236, 296] on span at bounding box center [235, 303] width 29 height 15
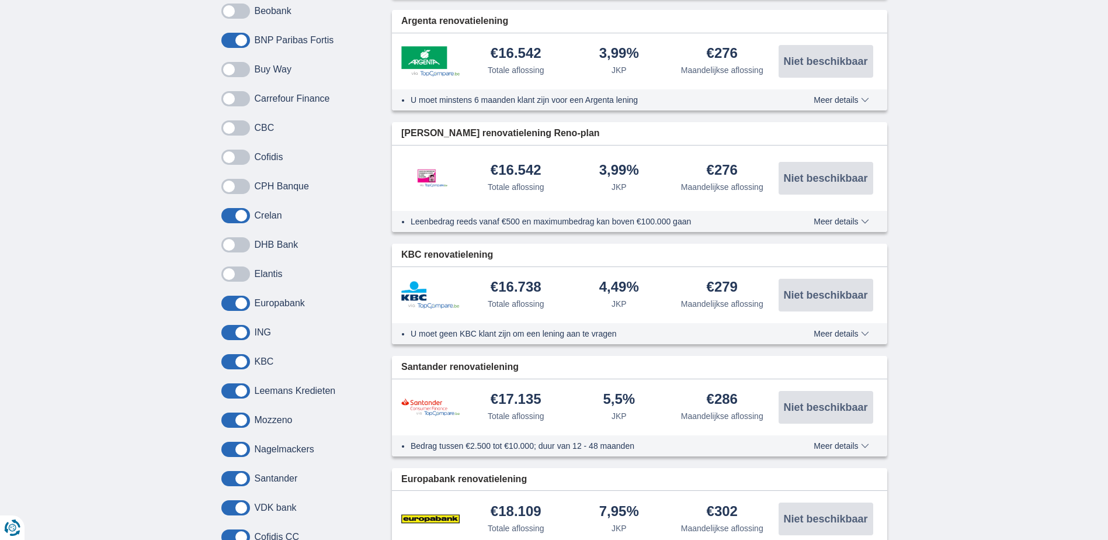
click at [0, 0] on input "checkbox" at bounding box center [0, 0] width 0 height 0
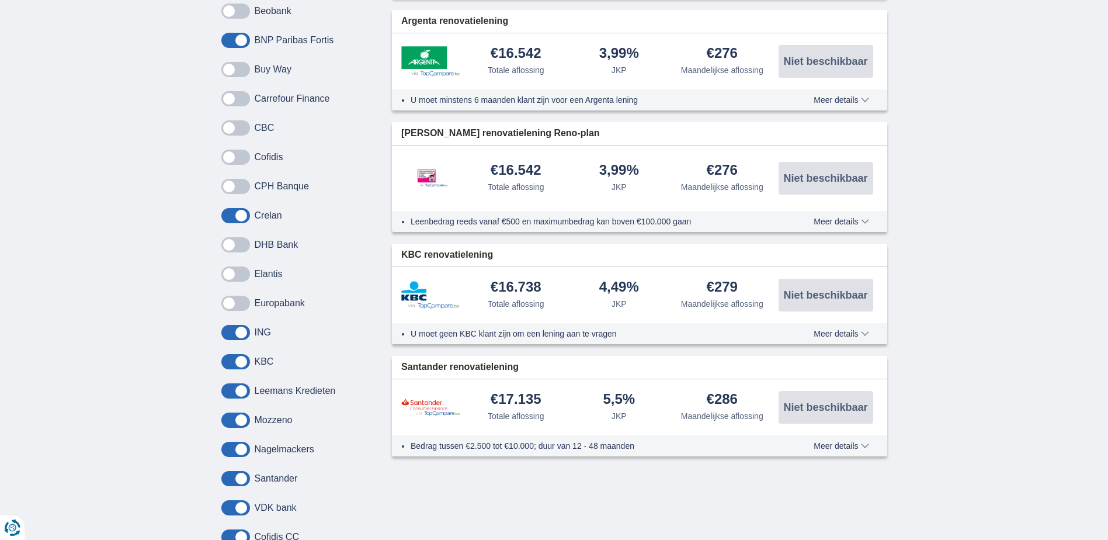
click at [230, 383] on span at bounding box center [235, 390] width 29 height 15
click at [0, 0] on input "checkbox" at bounding box center [0, 0] width 0 height 0
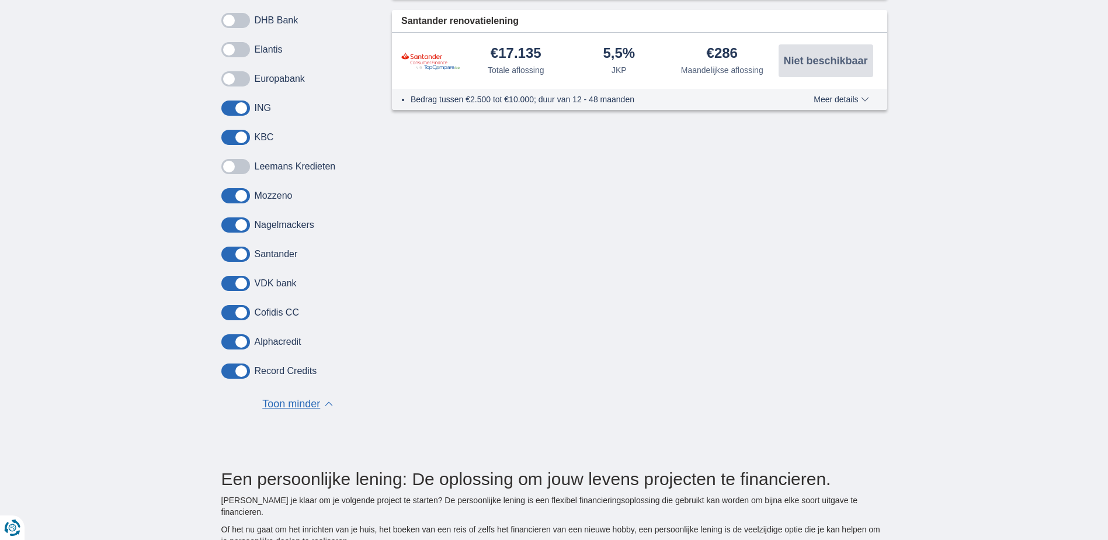
scroll to position [1052, 0]
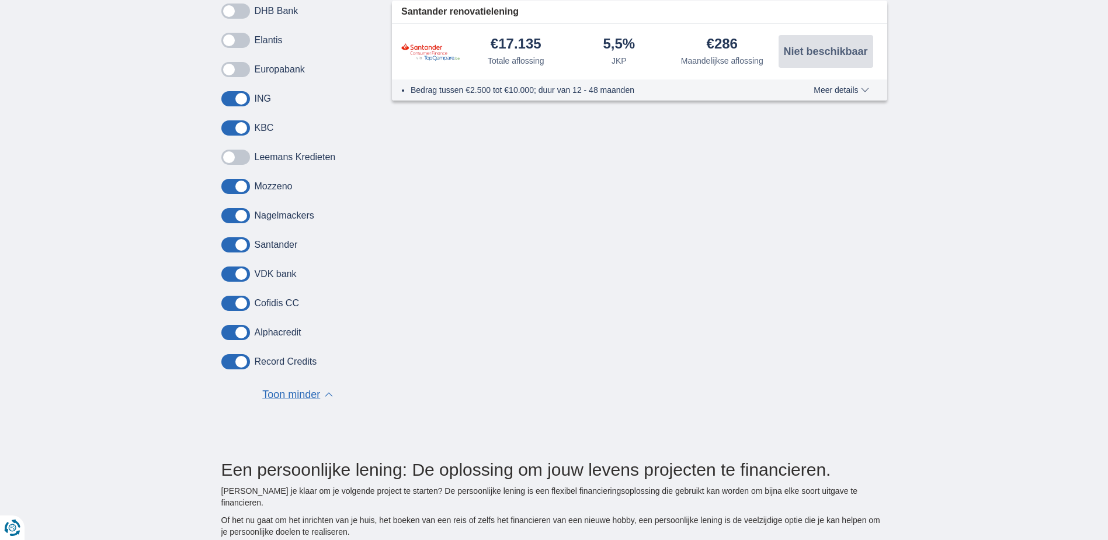
click at [231, 179] on span at bounding box center [235, 186] width 29 height 15
click at [0, 0] on input "checkbox" at bounding box center [0, 0] width 0 height 0
click at [231, 208] on span at bounding box center [235, 215] width 29 height 15
click at [0, 0] on input "checkbox" at bounding box center [0, 0] width 0 height 0
click at [234, 237] on span at bounding box center [235, 244] width 29 height 15
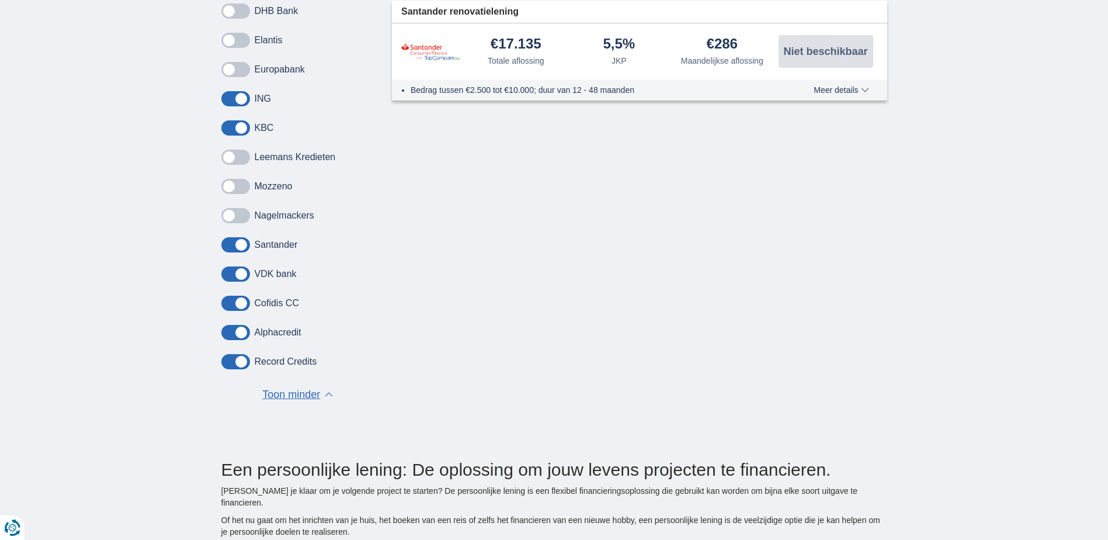
click at [0, 0] on input "checkbox" at bounding box center [0, 0] width 0 height 0
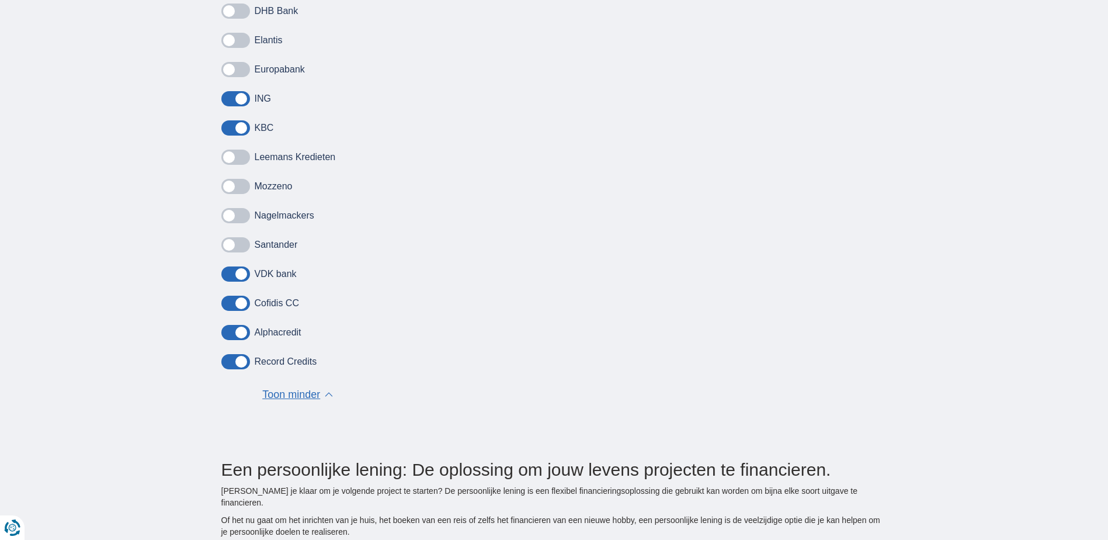
click at [234, 266] on span at bounding box center [235, 273] width 29 height 15
click at [0, 0] on input "checkbox" at bounding box center [0, 0] width 0 height 0
click at [229, 296] on span at bounding box center [235, 303] width 29 height 15
click at [0, 0] on input "checkbox" at bounding box center [0, 0] width 0 height 0
click at [223, 325] on span at bounding box center [235, 332] width 29 height 15
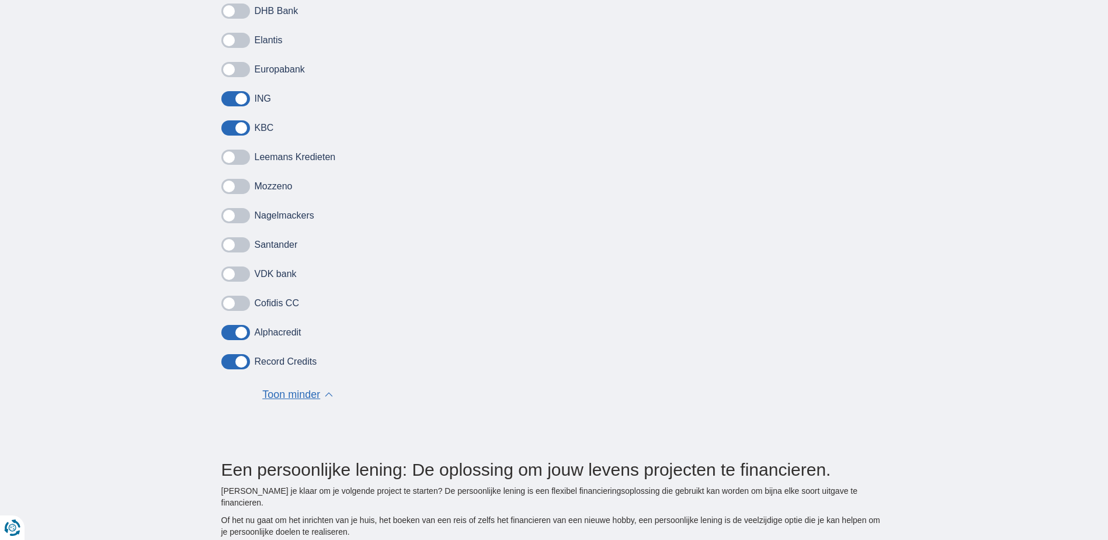
click at [0, 0] on input "checkbox" at bounding box center [0, 0] width 0 height 0
click at [225, 354] on span at bounding box center [235, 361] width 29 height 15
click at [0, 0] on input "checkbox" at bounding box center [0, 0] width 0 height 0
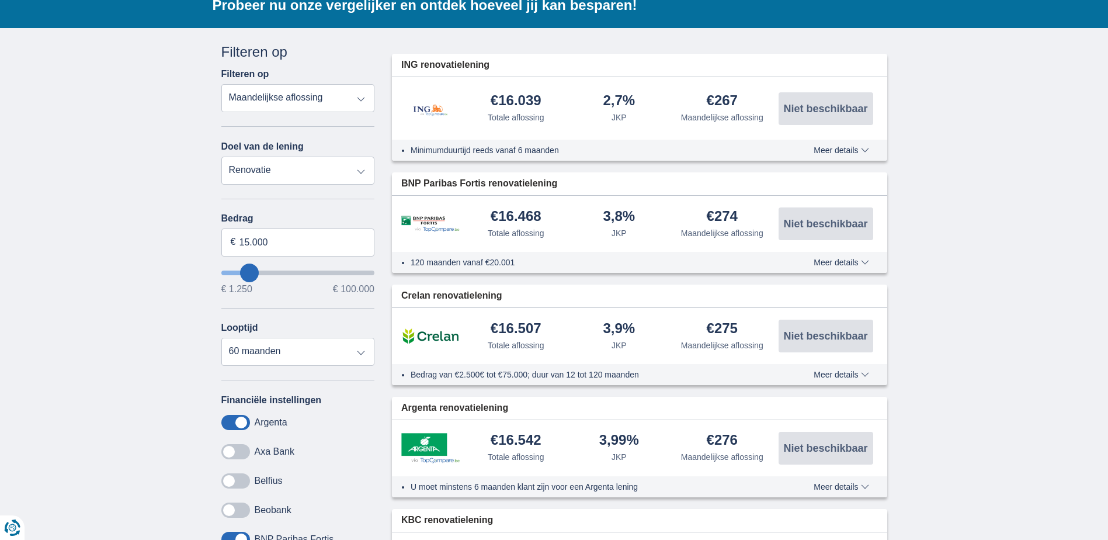
scroll to position [351, 0]
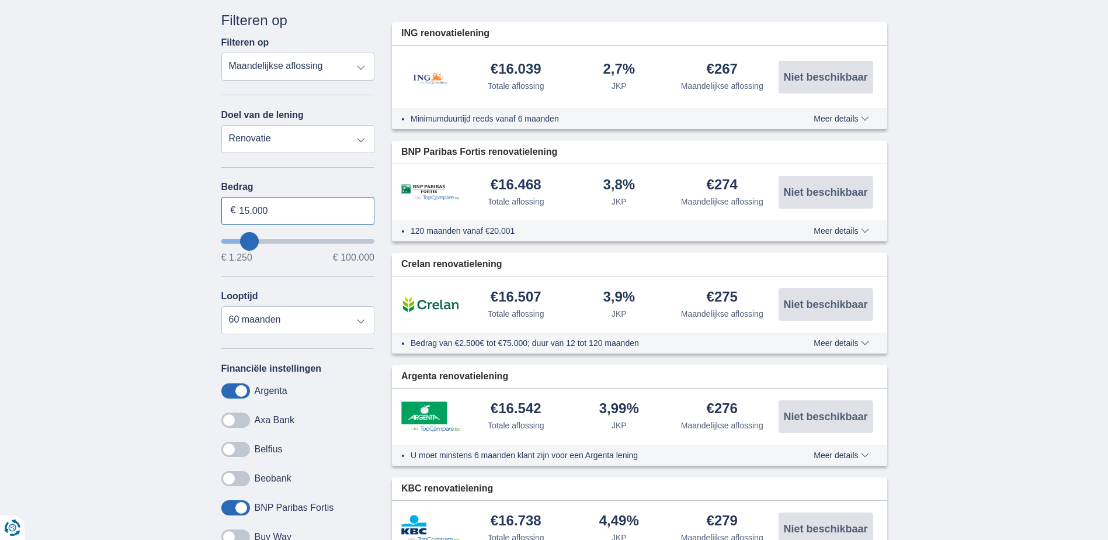
click at [250, 197] on input "15.000" at bounding box center [298, 211] width 154 height 28
click at [238, 197] on input "15.000" at bounding box center [298, 211] width 154 height 28
type input "25.000"
type input "25250"
select select "120"
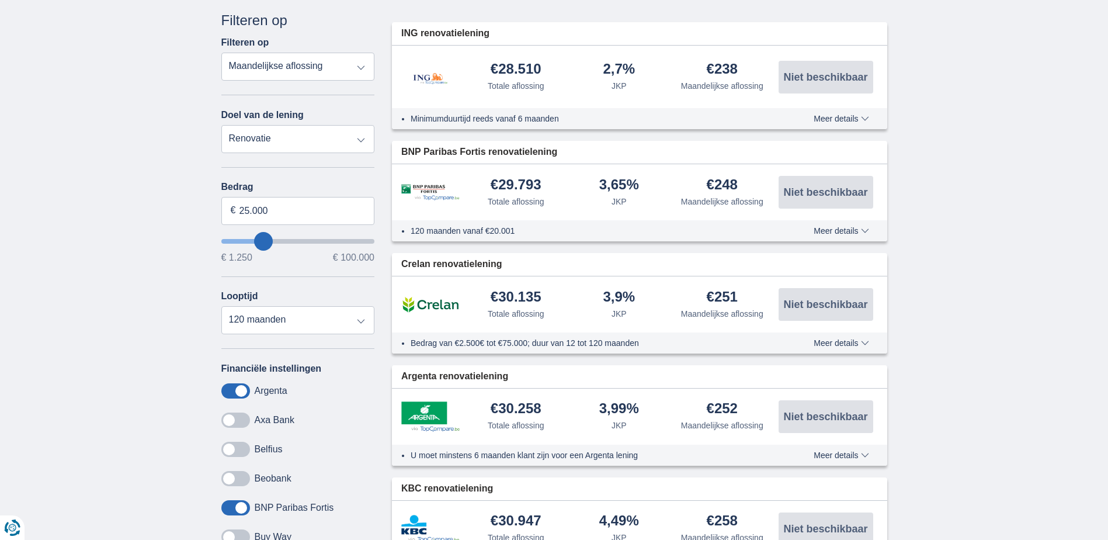
click at [862, 114] on span "Meer details" at bounding box center [841, 118] width 55 height 8
